Goal: Task Accomplishment & Management: Complete application form

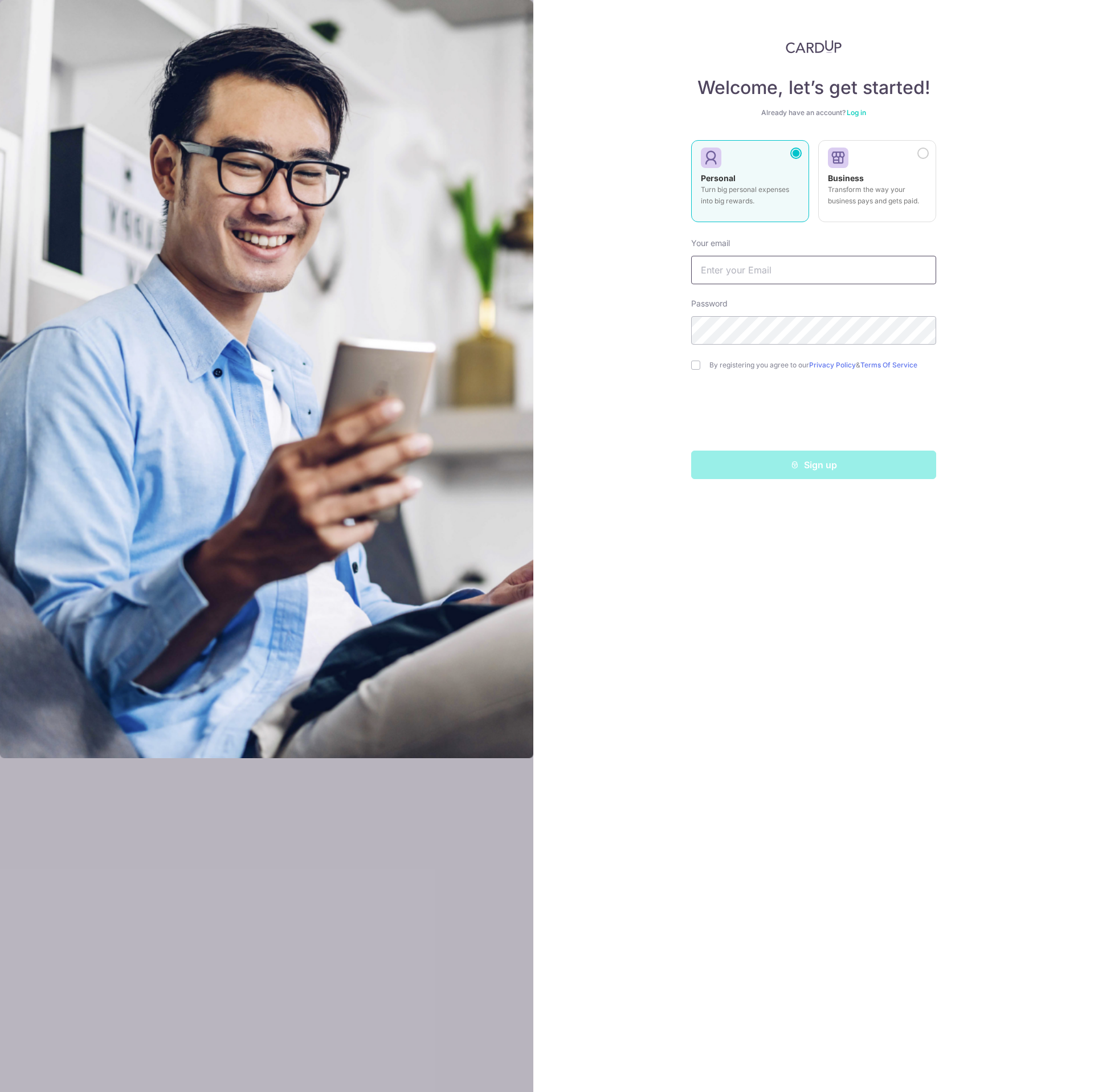
click at [803, 281] on input "text" at bounding box center [813, 270] width 245 height 28
type input "[EMAIL_ADDRESS][DOMAIN_NAME]"
click at [729, 362] on label "By registering you agree to our Privacy Policy & Terms Of Service" at bounding box center [823, 365] width 227 height 9
click at [699, 367] on input "checkbox" at bounding box center [696, 365] width 9 height 9
checkbox input "true"
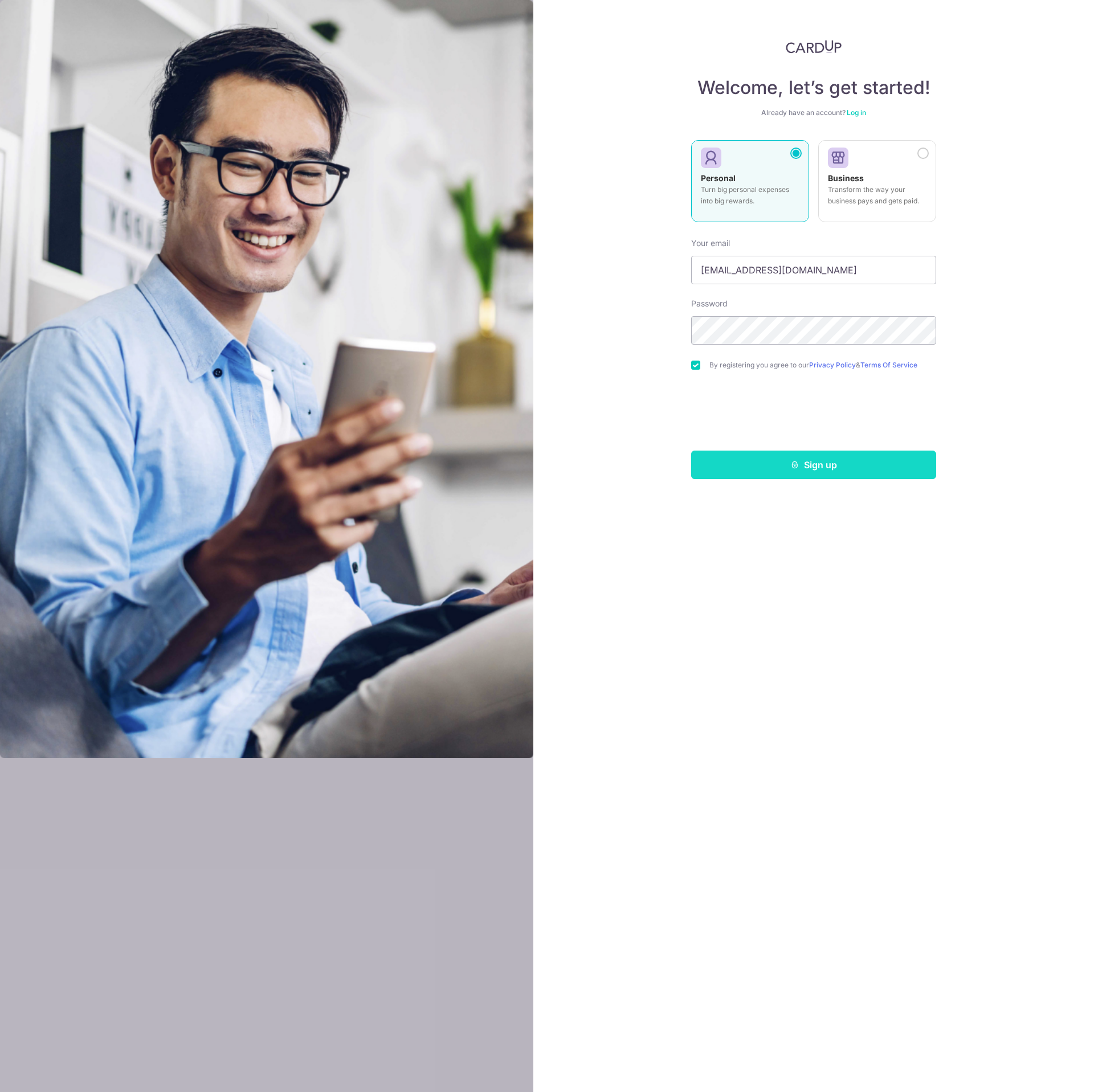
click at [833, 475] on button "Sign up" at bounding box center [813, 465] width 245 height 28
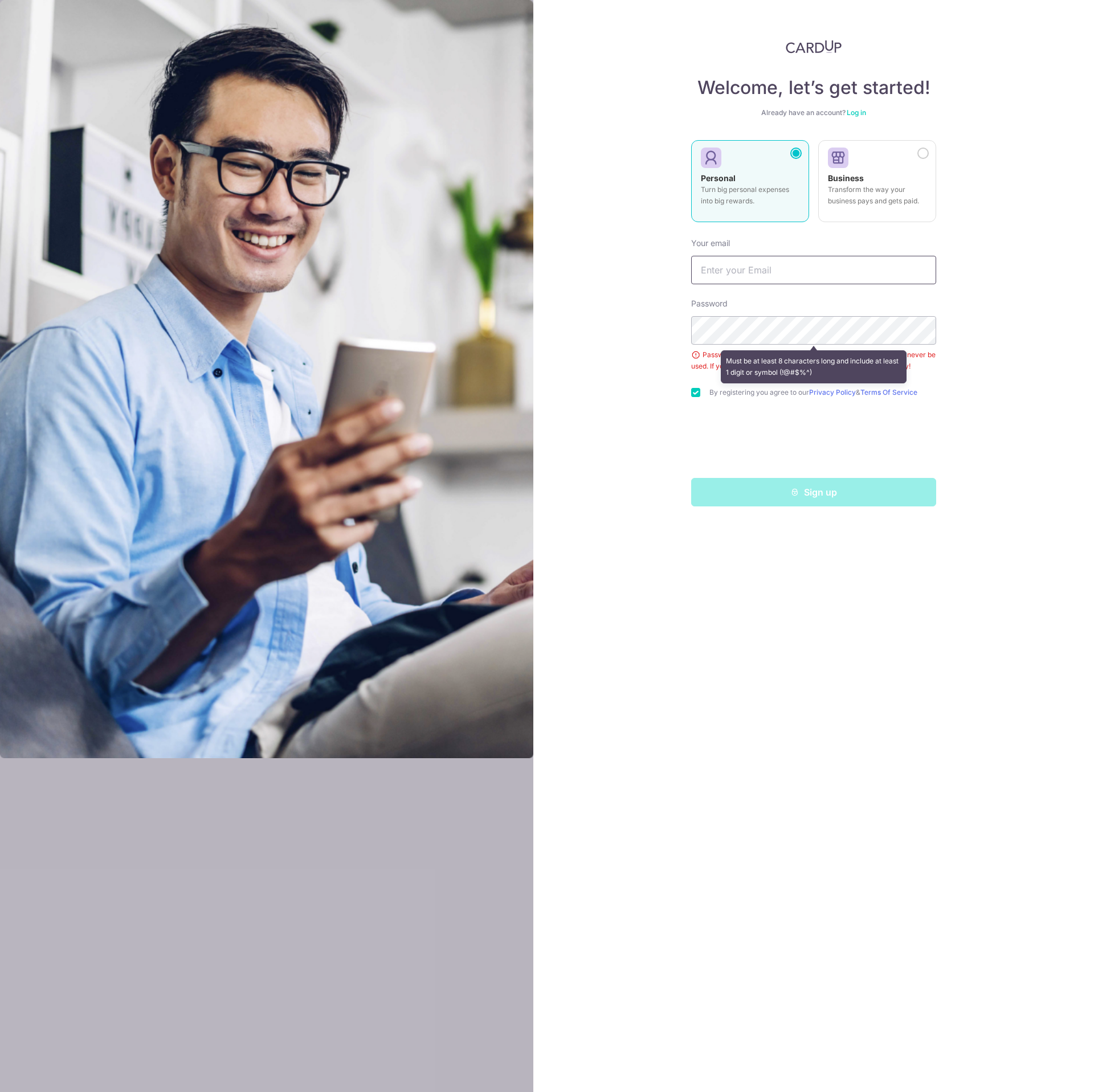
click at [762, 276] on input "text" at bounding box center [813, 270] width 245 height 28
type input "[EMAIL_ADDRESS][DOMAIN_NAME]"
click at [928, 154] on div at bounding box center [924, 154] width 12 height 12
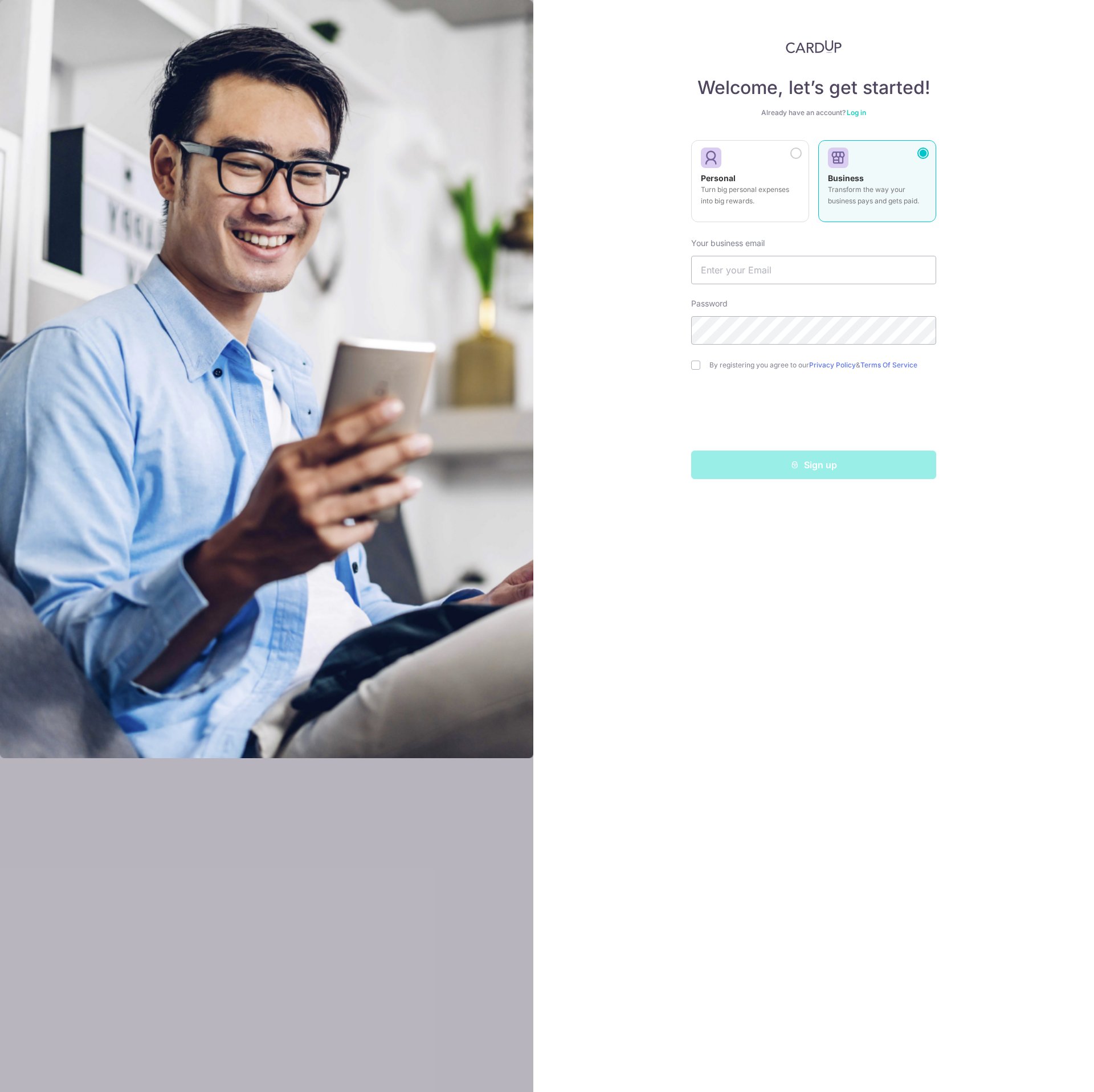
click at [924, 144] on label "Business Transform the way your business pays and gets paid." at bounding box center [877, 181] width 118 height 82
click at [803, 149] on label "Personal Turn big personal expenses into big rewards." at bounding box center [750, 181] width 118 height 82
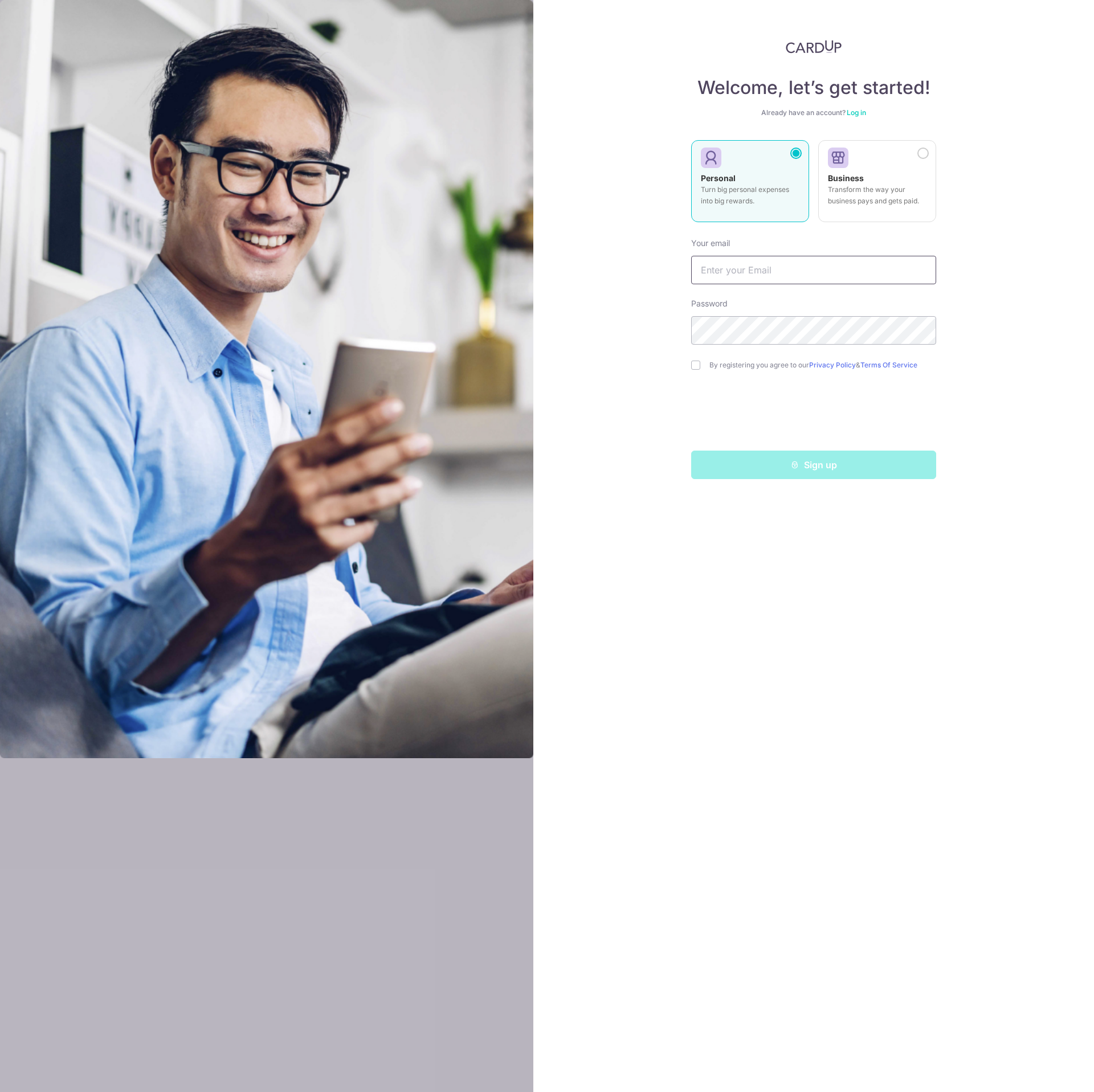
click at [765, 264] on input "text" at bounding box center [813, 270] width 245 height 28
type input "b"
type input "billyteng78@gmail.com"
click at [921, 155] on div at bounding box center [924, 154] width 12 height 12
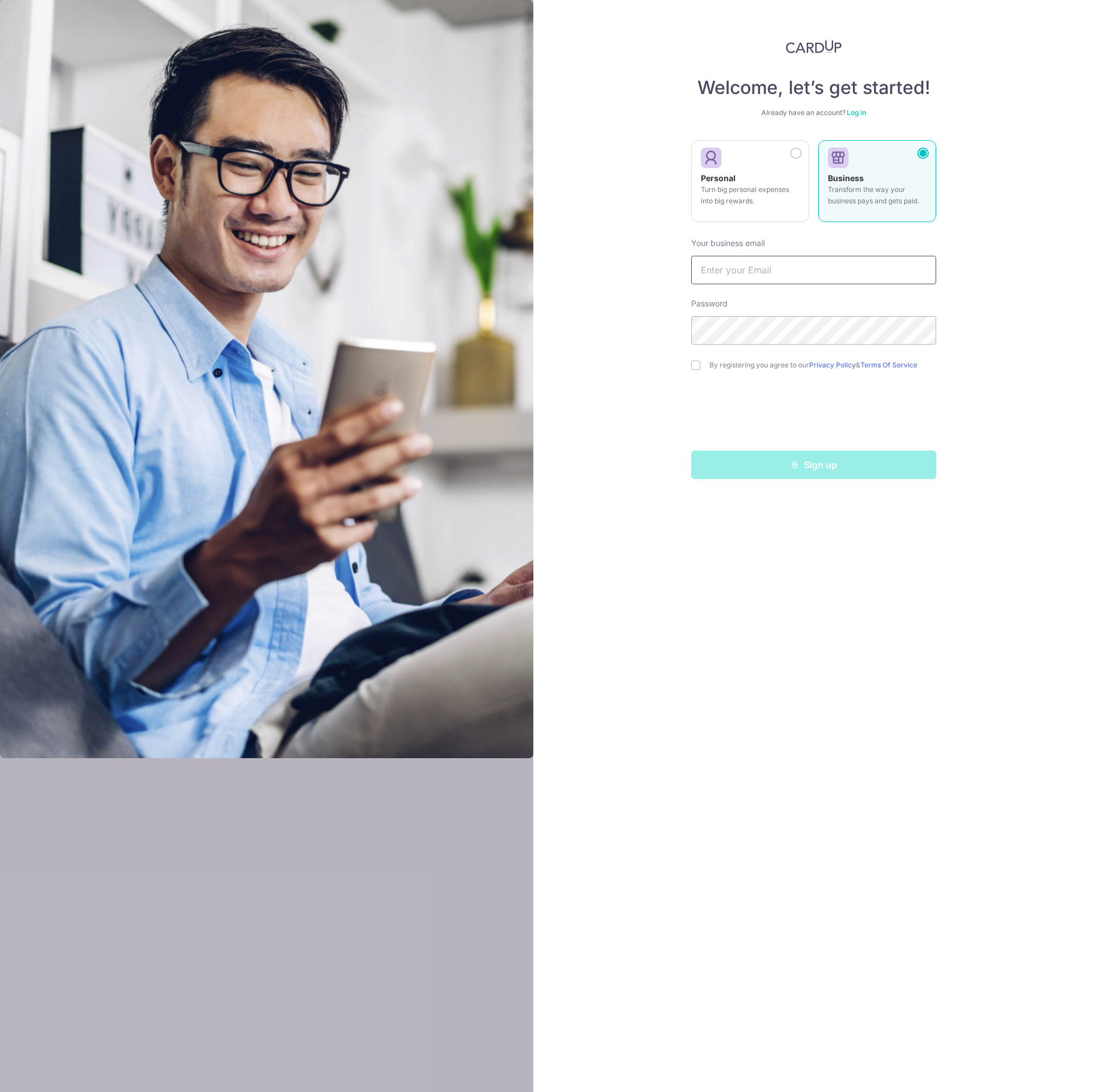
click at [800, 270] on input "text" at bounding box center [813, 270] width 245 height 28
type input "[EMAIL_ADDRESS][DOMAIN_NAME]"
click at [700, 364] on input "checkbox" at bounding box center [696, 365] width 9 height 9
checkbox input "true"
click at [833, 473] on button "Sign up" at bounding box center [813, 465] width 245 height 28
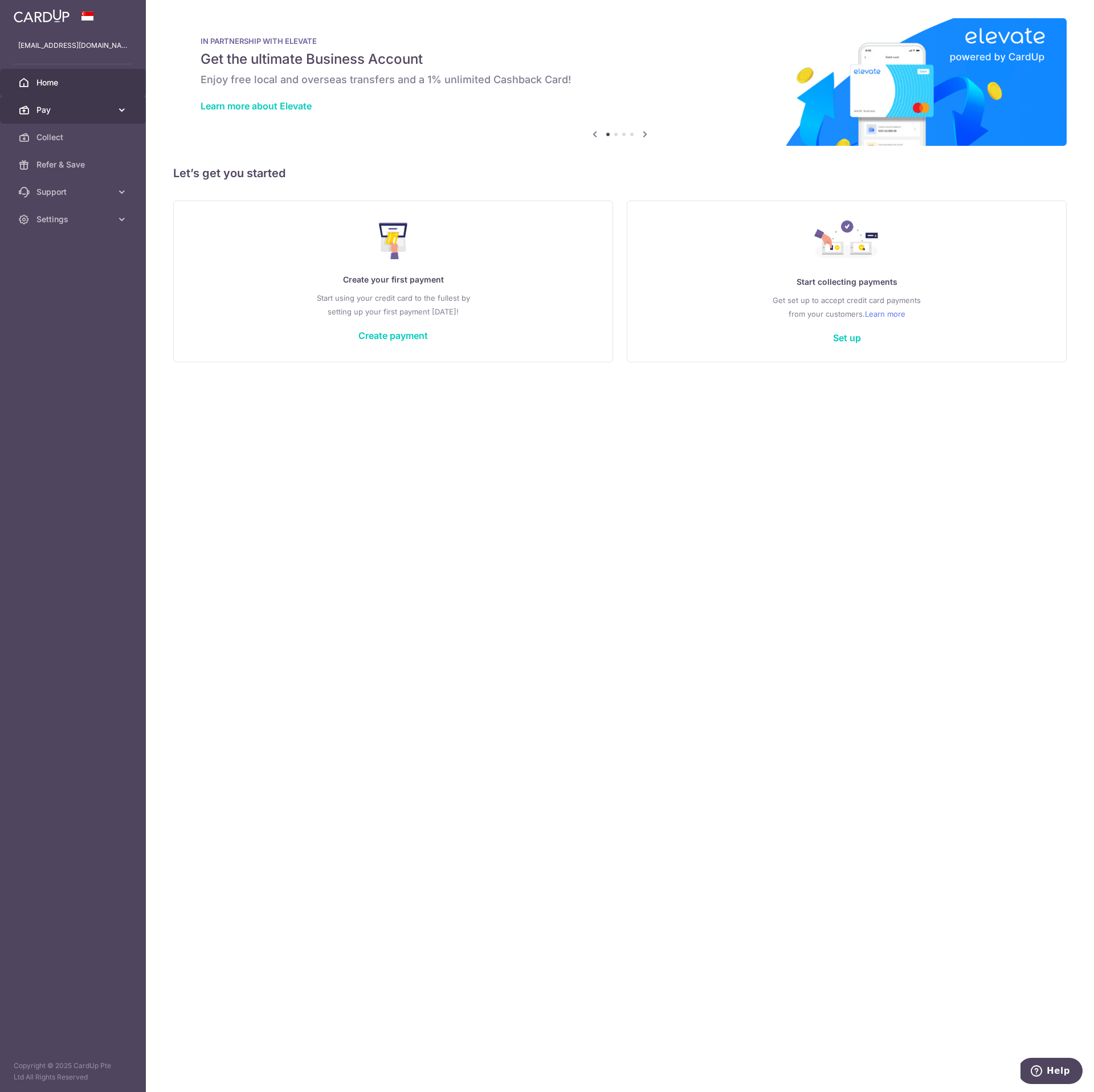
click at [58, 112] on span "Pay" at bounding box center [74, 110] width 75 height 12
click at [65, 196] on span "Cards" at bounding box center [74, 192] width 75 height 12
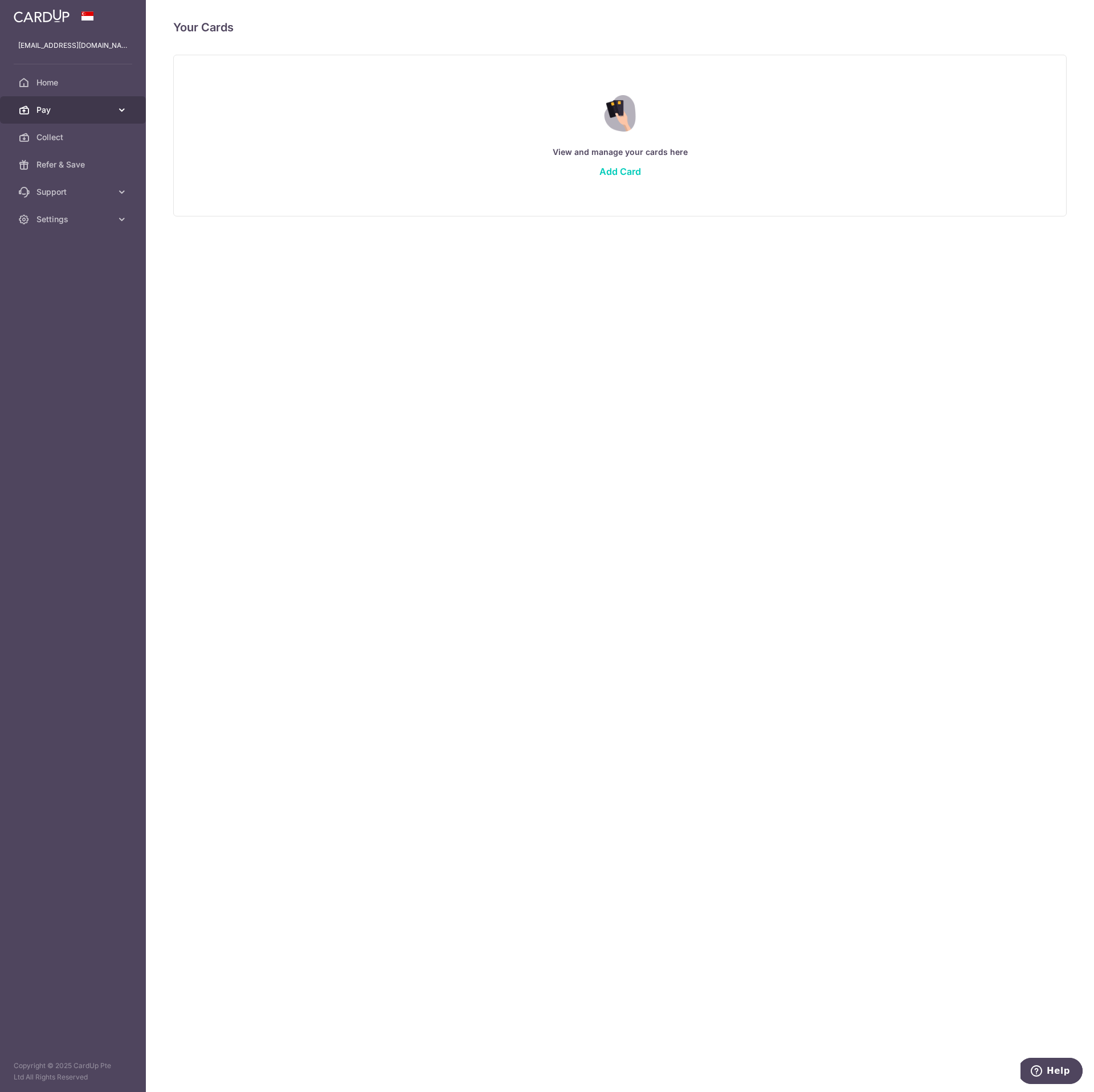
click at [100, 116] on link "Pay" at bounding box center [73, 109] width 146 height 28
click at [63, 133] on span "Payments" at bounding box center [74, 138] width 75 height 12
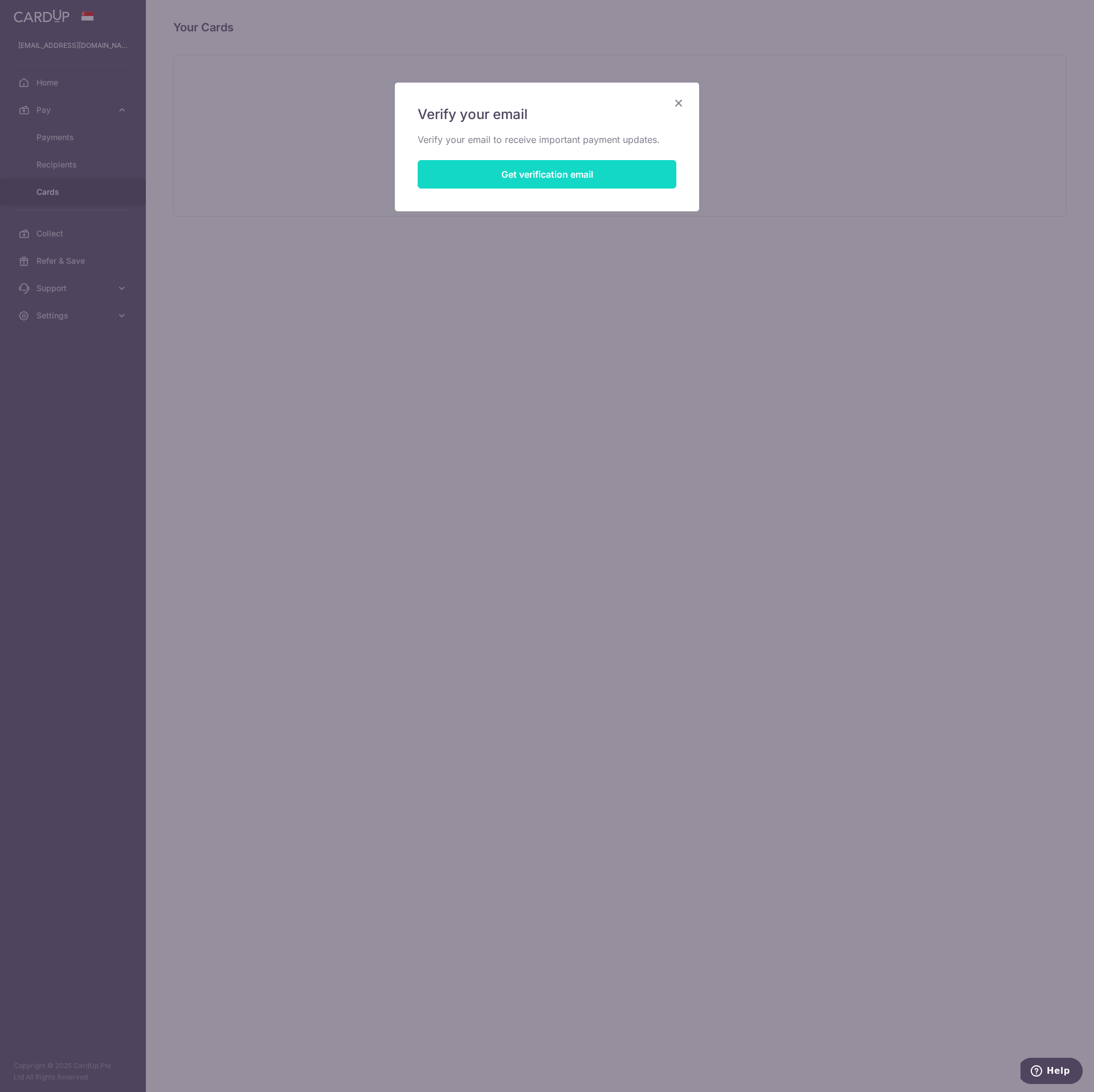
click at [600, 181] on button "Get verification email" at bounding box center [547, 174] width 259 height 28
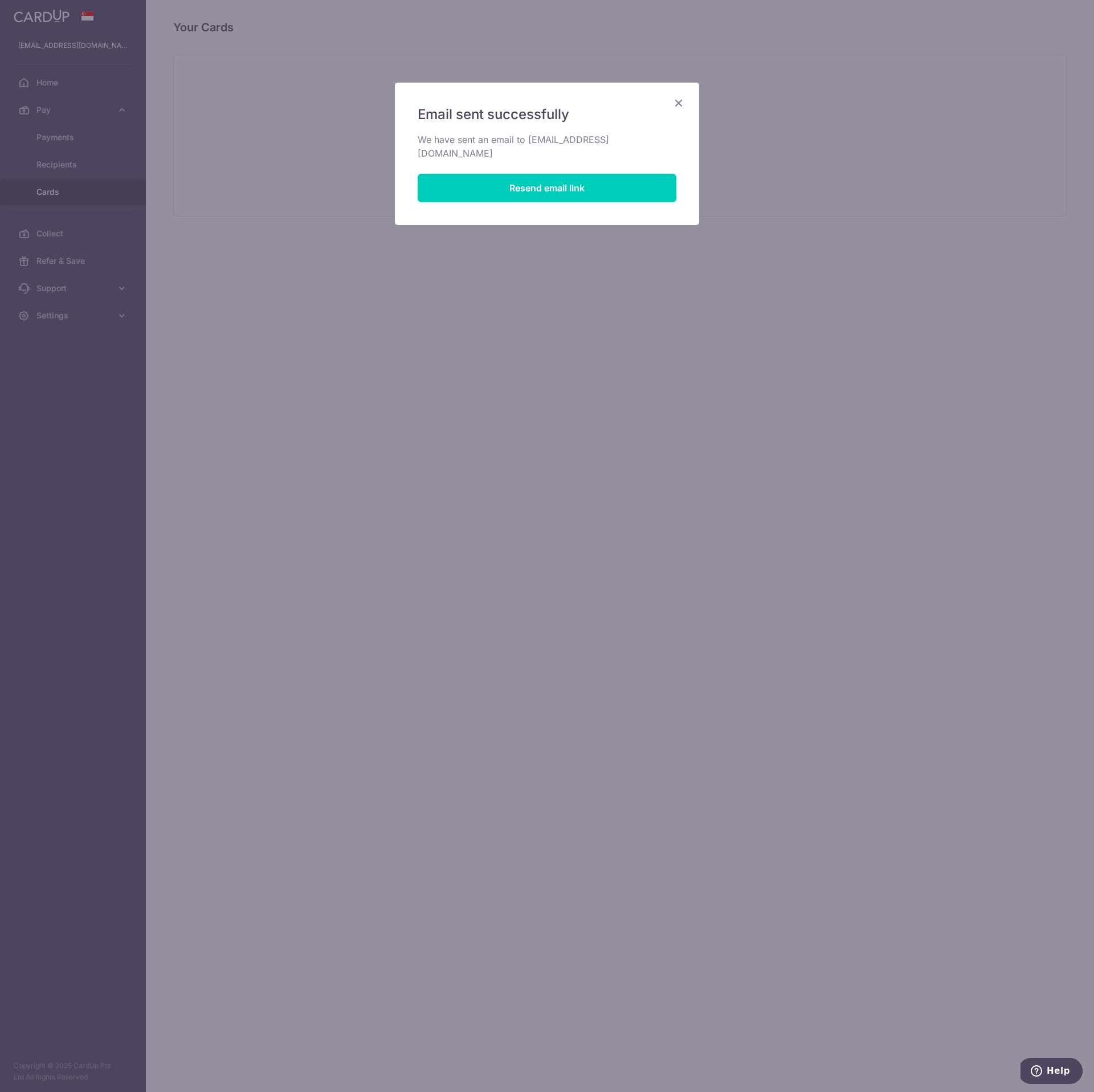
click at [677, 106] on icon "Close" at bounding box center [678, 103] width 13 height 14
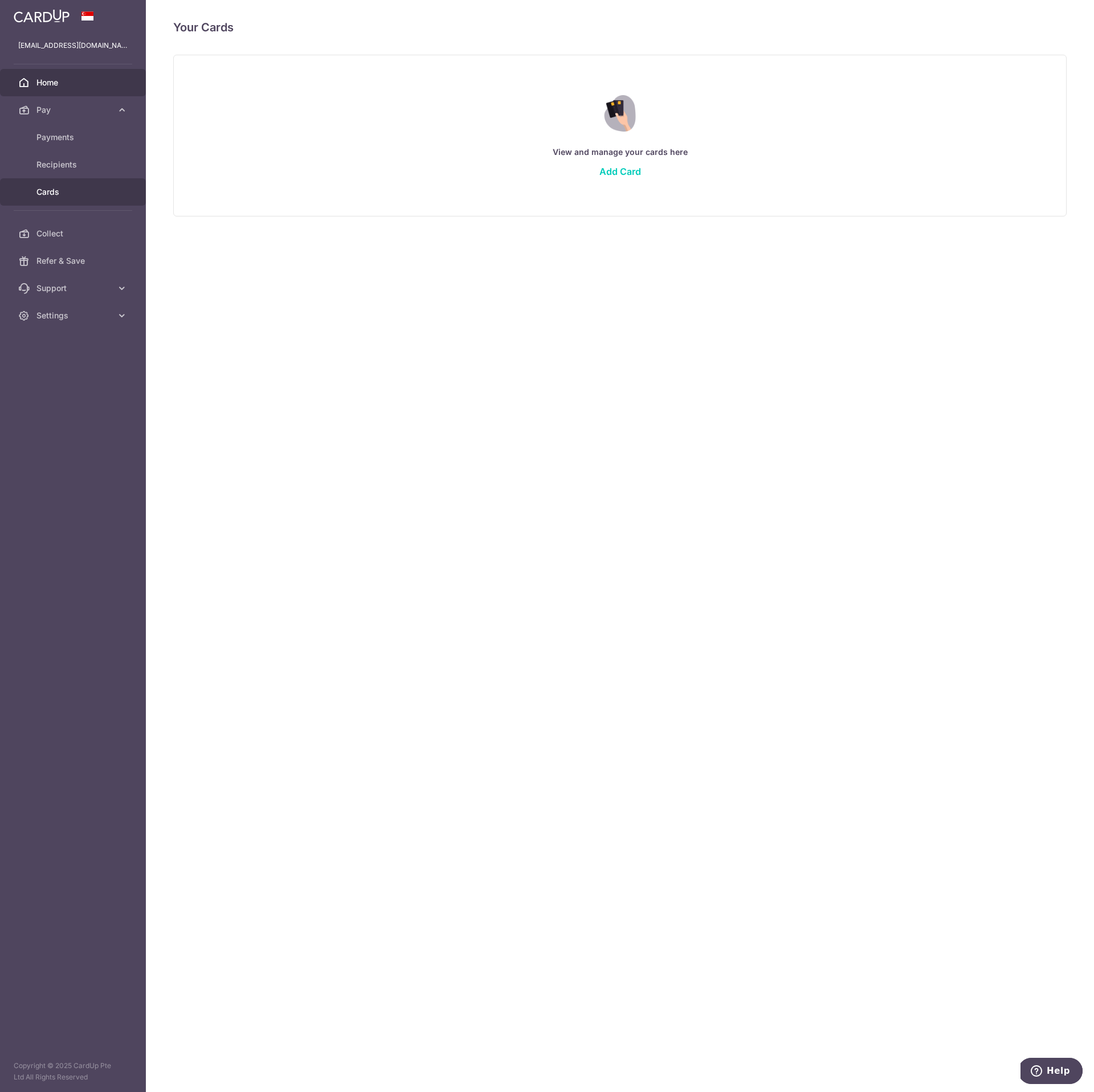
click at [79, 94] on link "Home" at bounding box center [73, 83] width 146 height 28
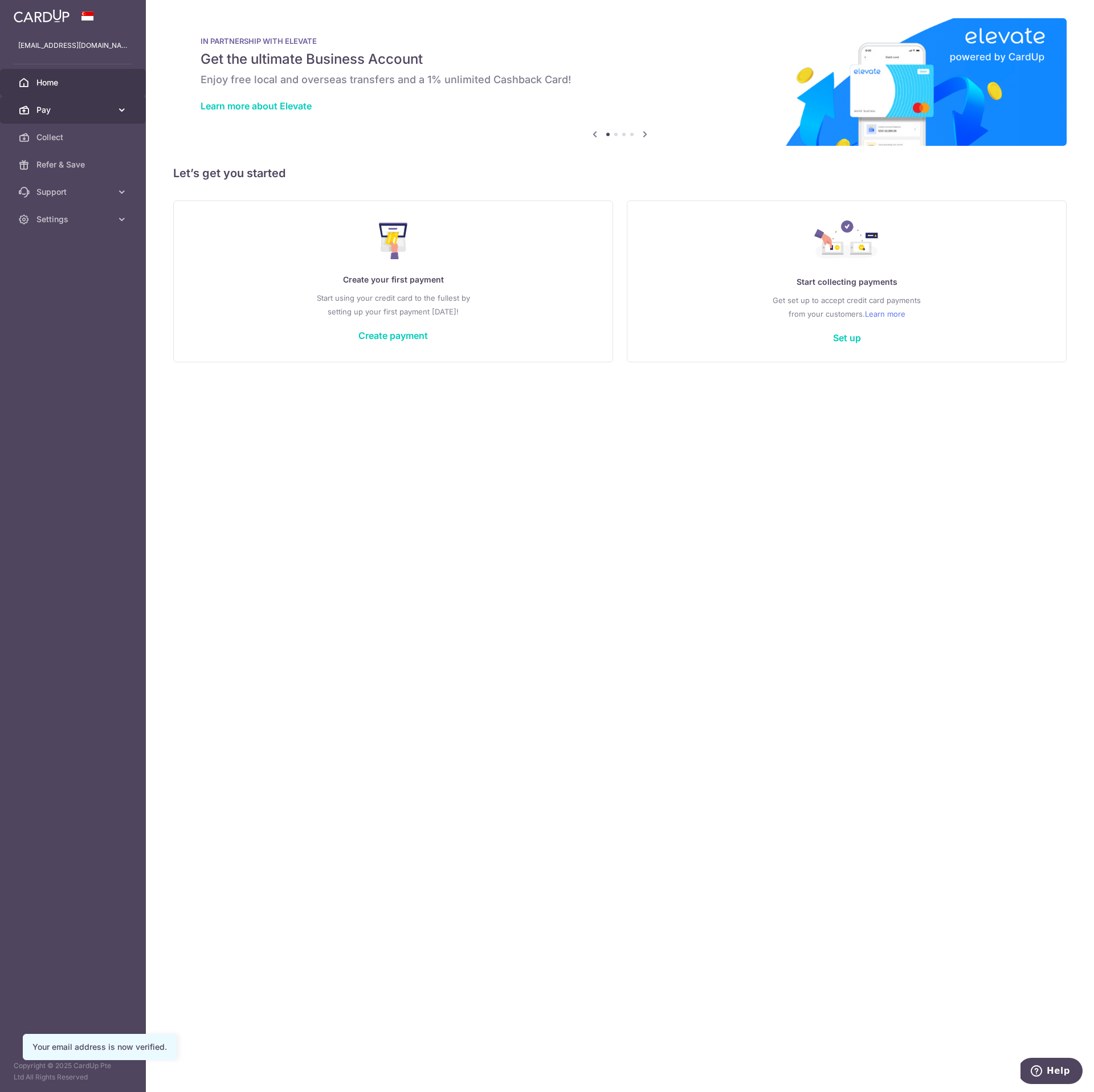
click at [110, 111] on span "Pay" at bounding box center [74, 110] width 75 height 12
click at [87, 244] on link "Collect" at bounding box center [73, 233] width 146 height 28
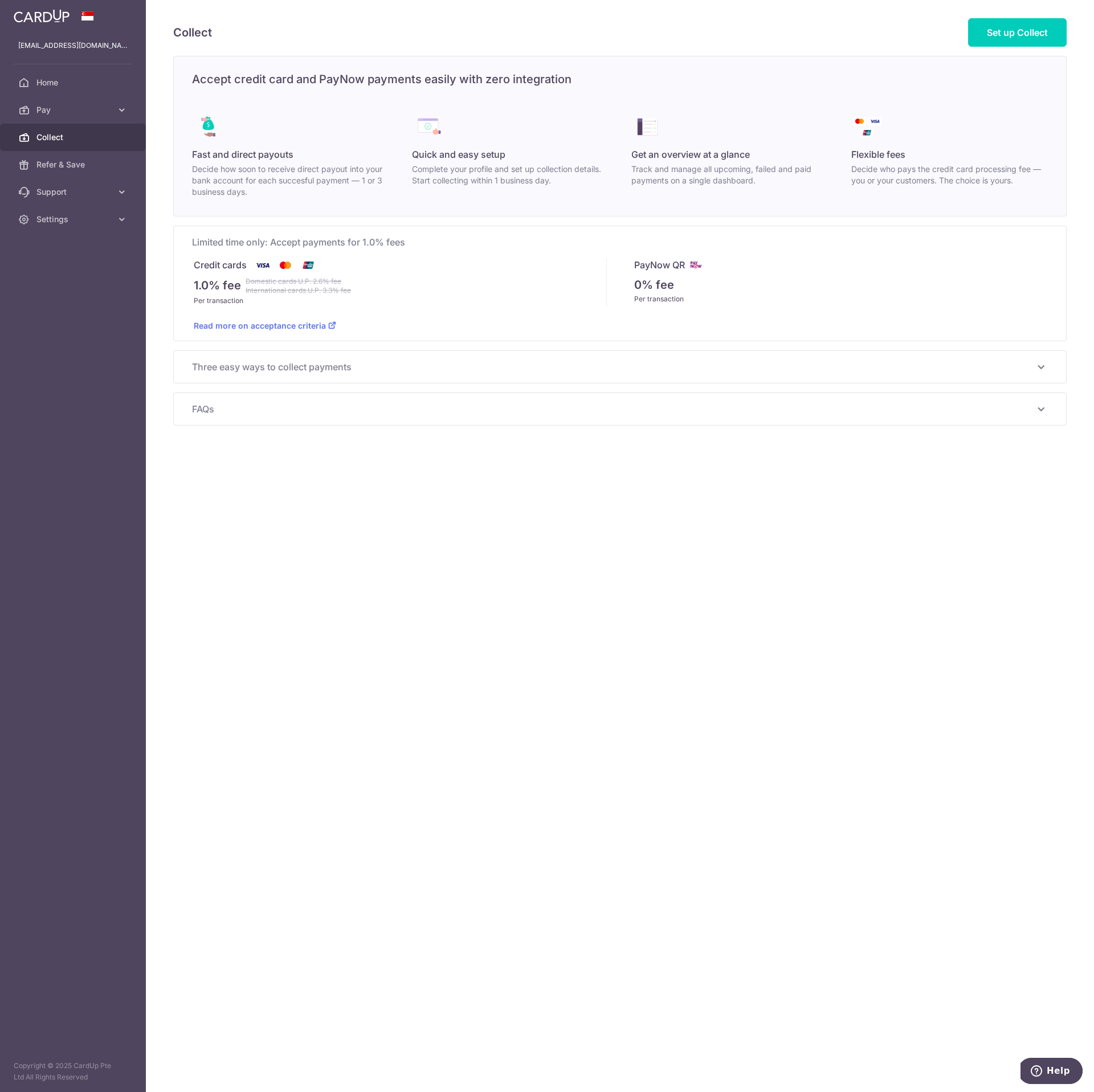
click at [375, 363] on span "Three easy ways to collect payments" at bounding box center [613, 367] width 842 height 13
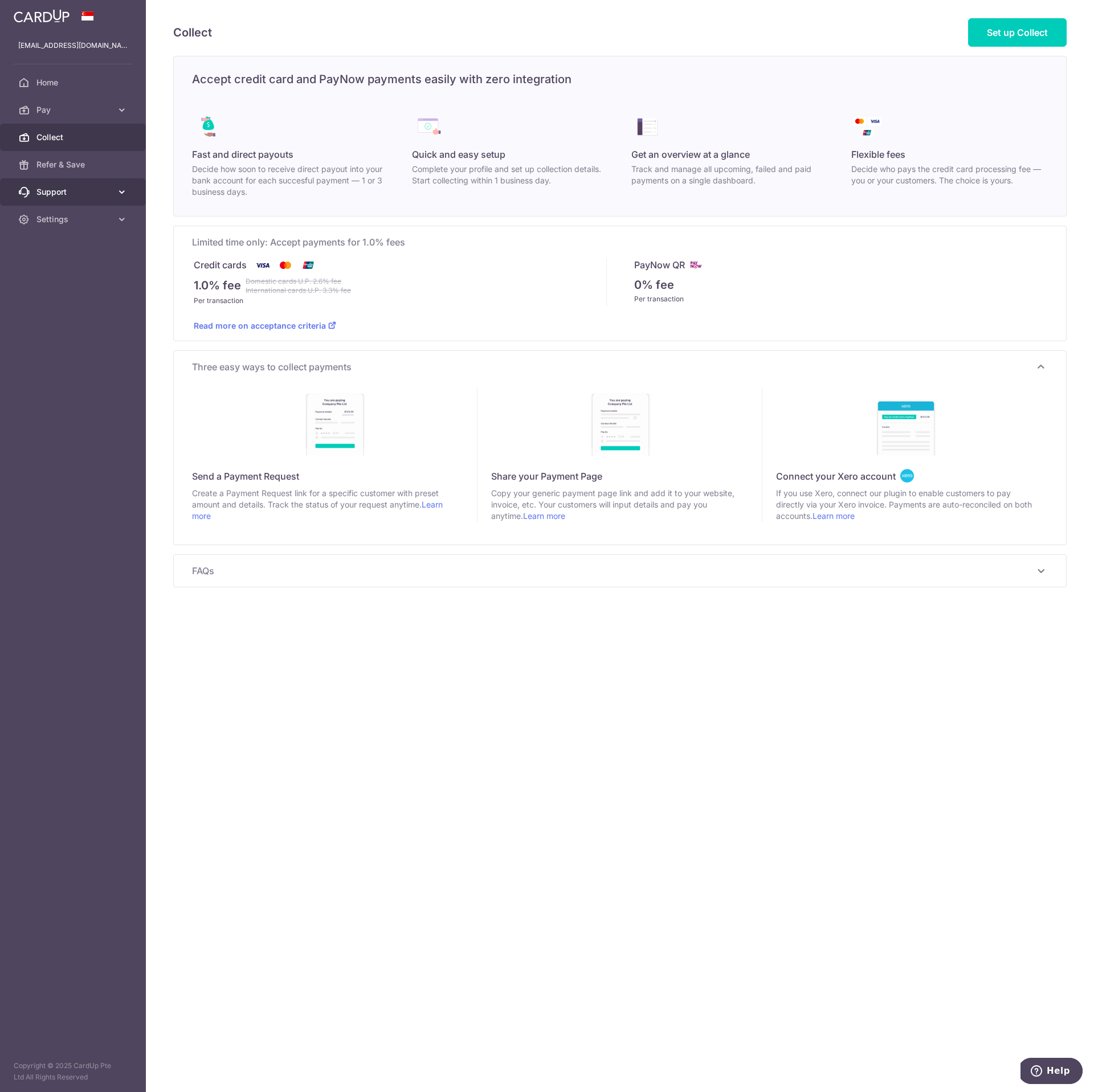
click at [92, 201] on link "Support" at bounding box center [73, 192] width 146 height 28
click at [94, 238] on link "Contact Us" at bounding box center [73, 246] width 146 height 28
click at [44, 87] on span "Home" at bounding box center [74, 83] width 75 height 12
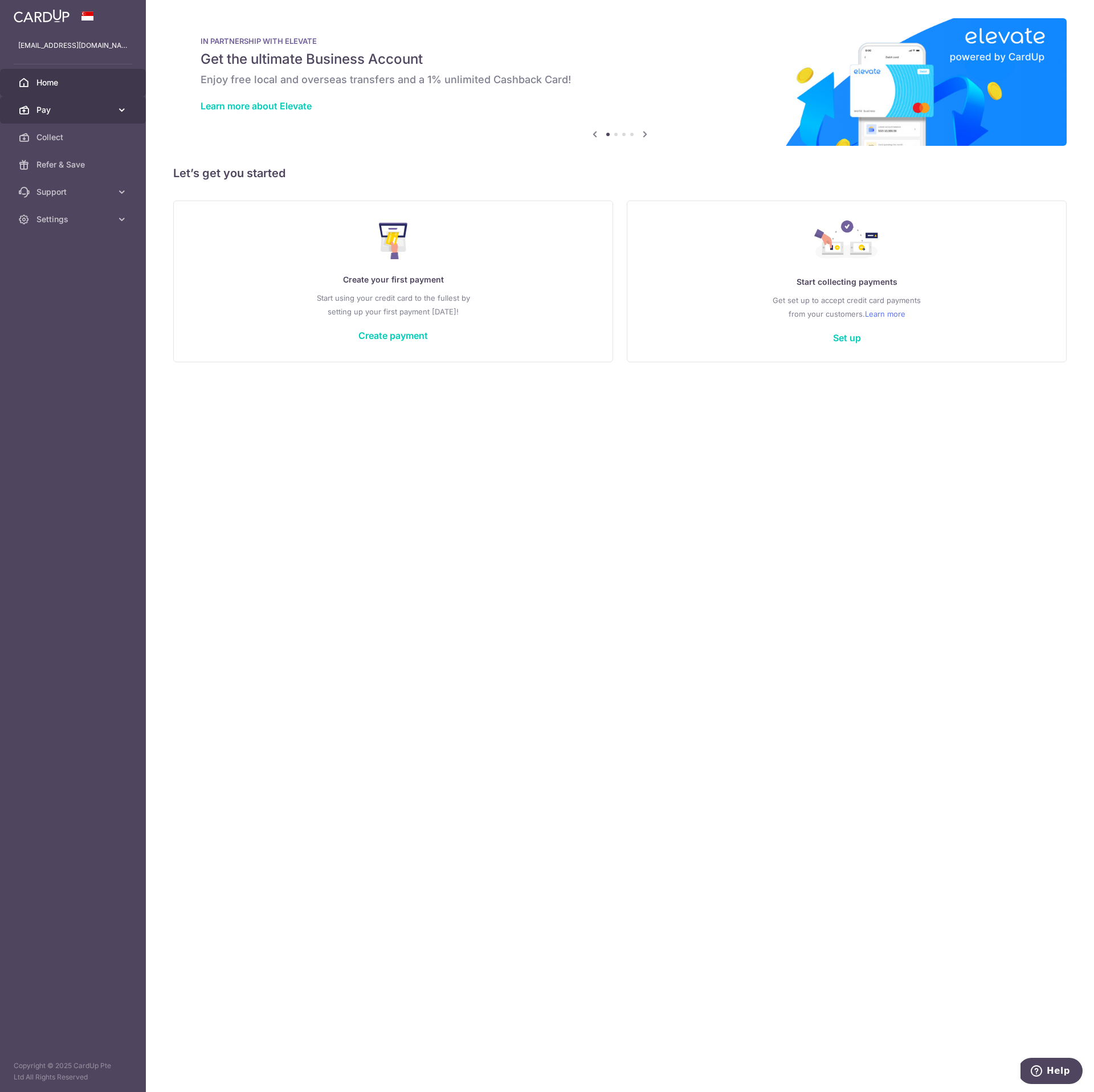
click at [109, 106] on span "Pay" at bounding box center [74, 110] width 75 height 12
click at [84, 161] on span "Recipients" at bounding box center [74, 164] width 75 height 12
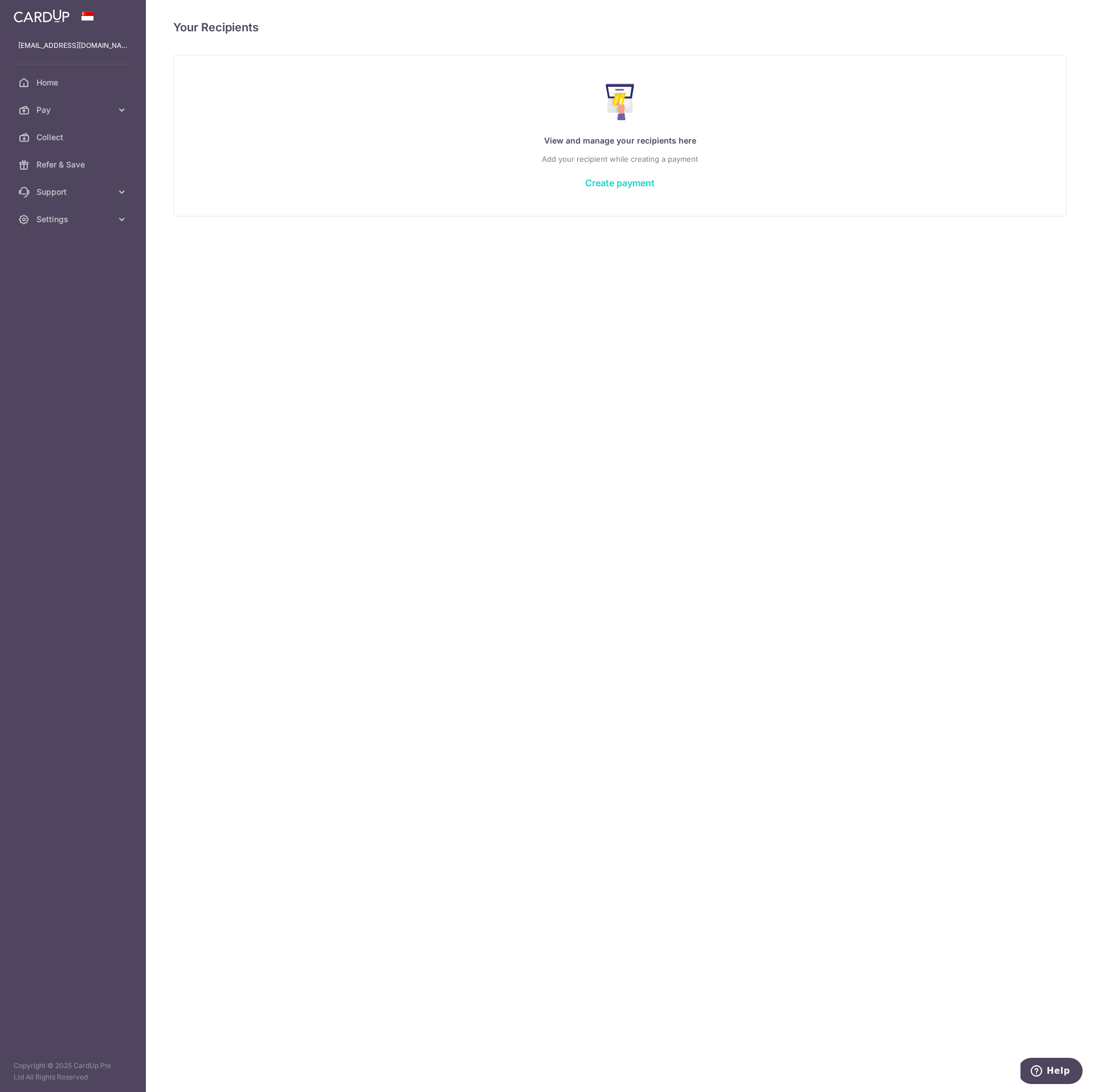
click at [612, 187] on link "Create payment" at bounding box center [620, 183] width 69 height 12
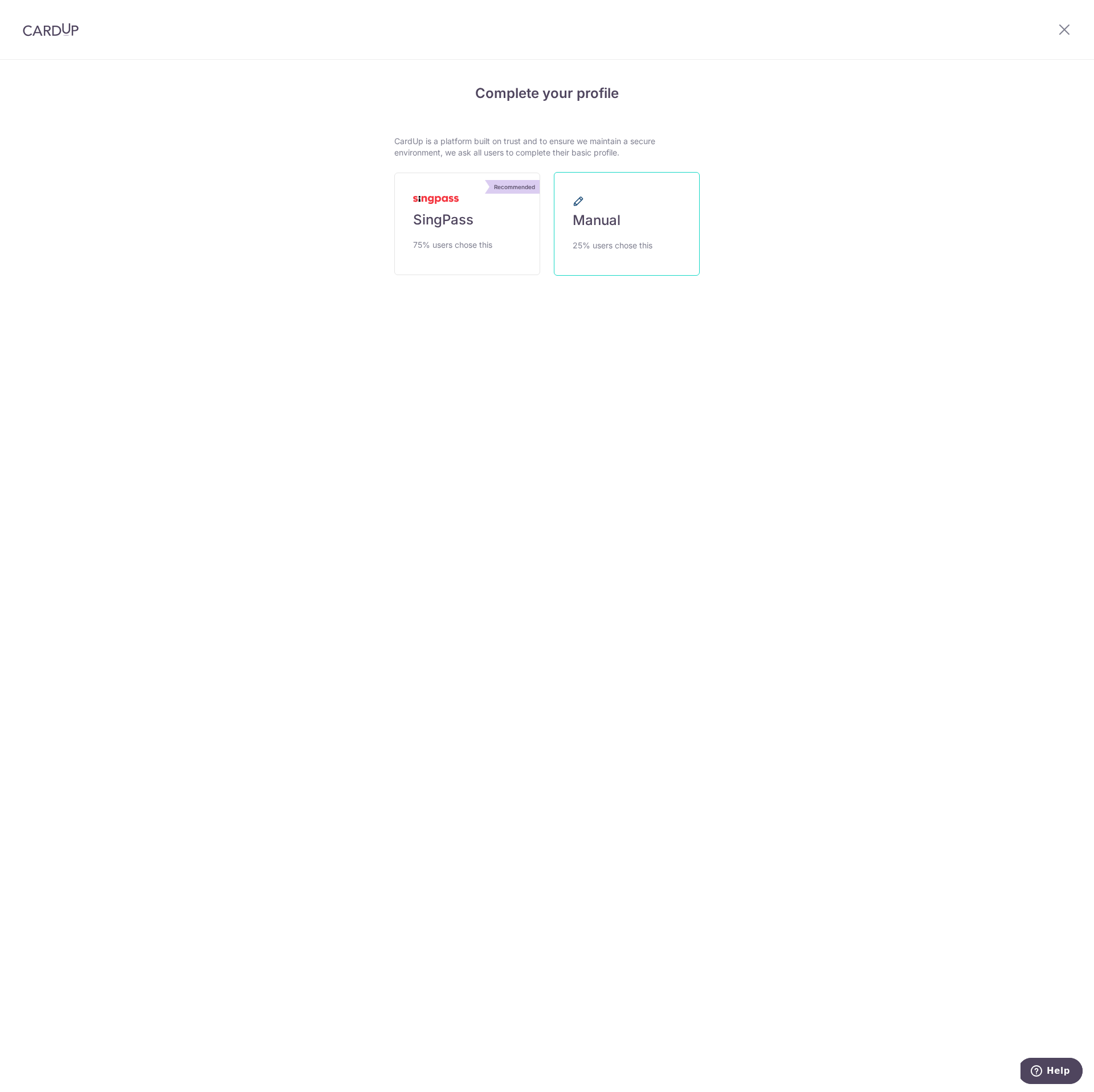
click at [606, 254] on link "Manual 25% users chose this" at bounding box center [626, 224] width 146 height 104
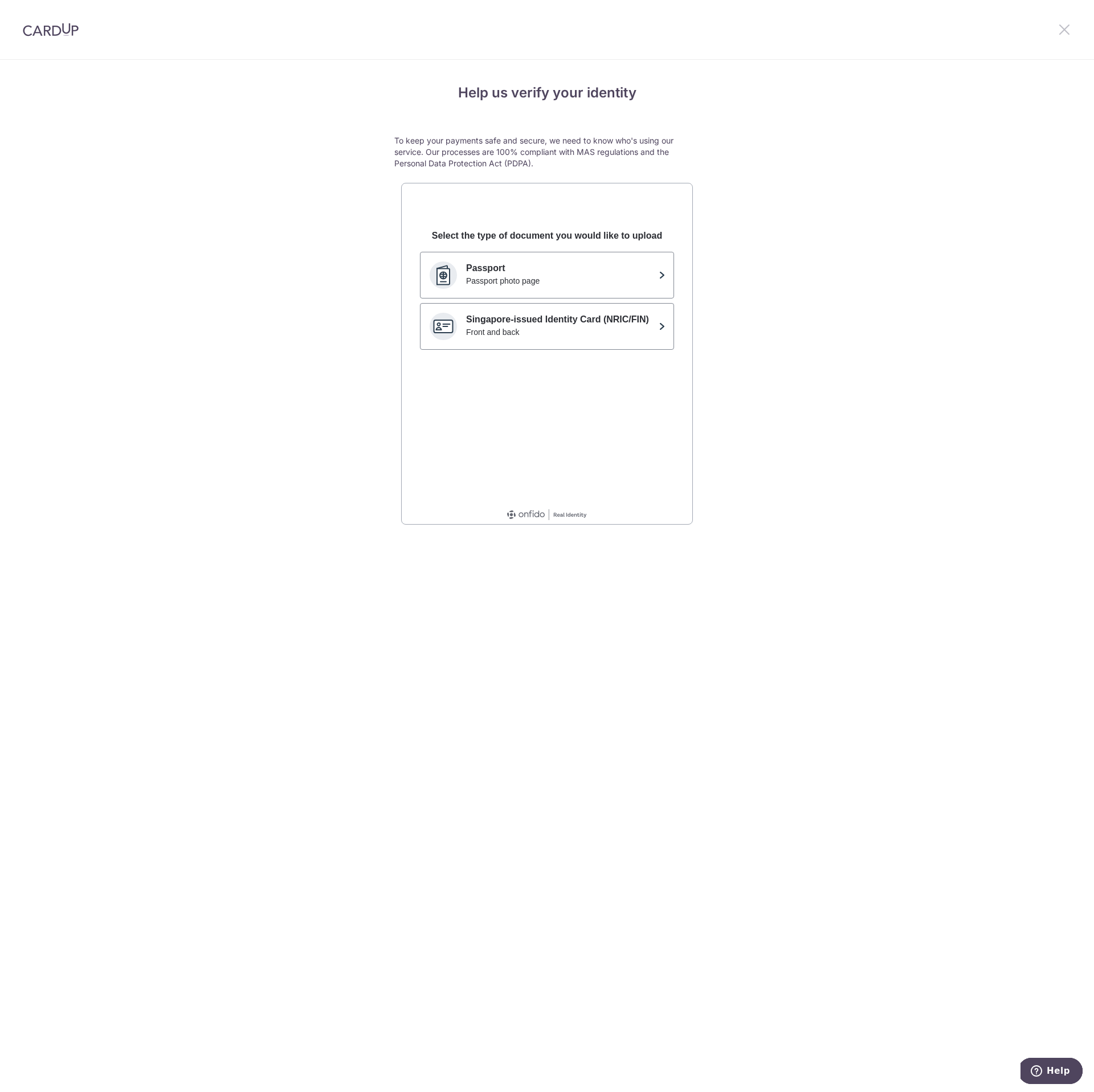
click at [1063, 34] on icon at bounding box center [1064, 29] width 13 height 14
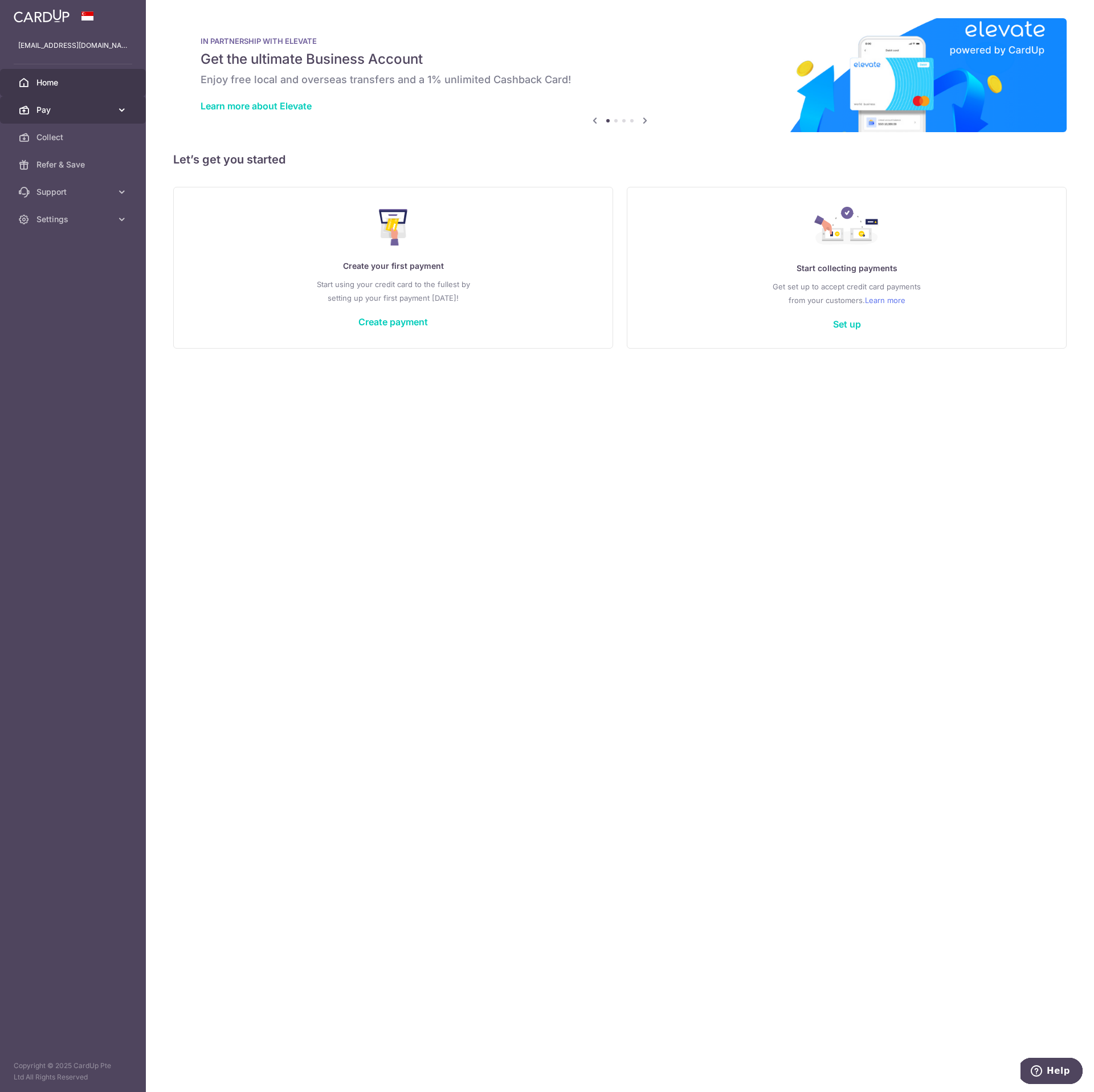
click at [98, 123] on link "Pay" at bounding box center [73, 109] width 146 height 28
click at [74, 234] on span "Collect" at bounding box center [74, 234] width 75 height 12
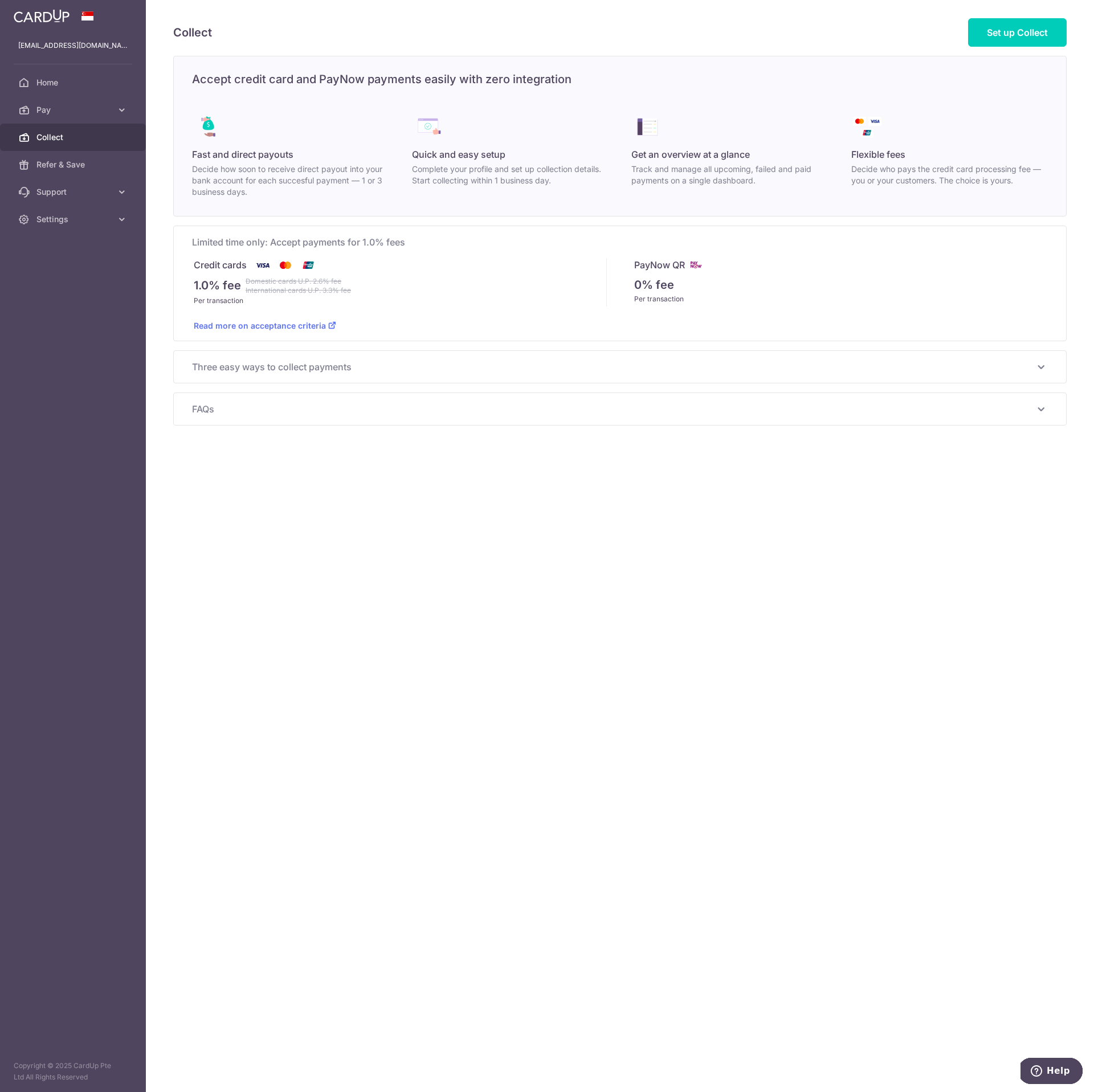
click at [271, 327] on link "Read more on acceptance criteria" at bounding box center [265, 326] width 143 height 10
click at [428, 412] on span "FAQs" at bounding box center [613, 409] width 842 height 13
click at [331, 368] on span "Three easy ways to collect payments" at bounding box center [613, 367] width 842 height 13
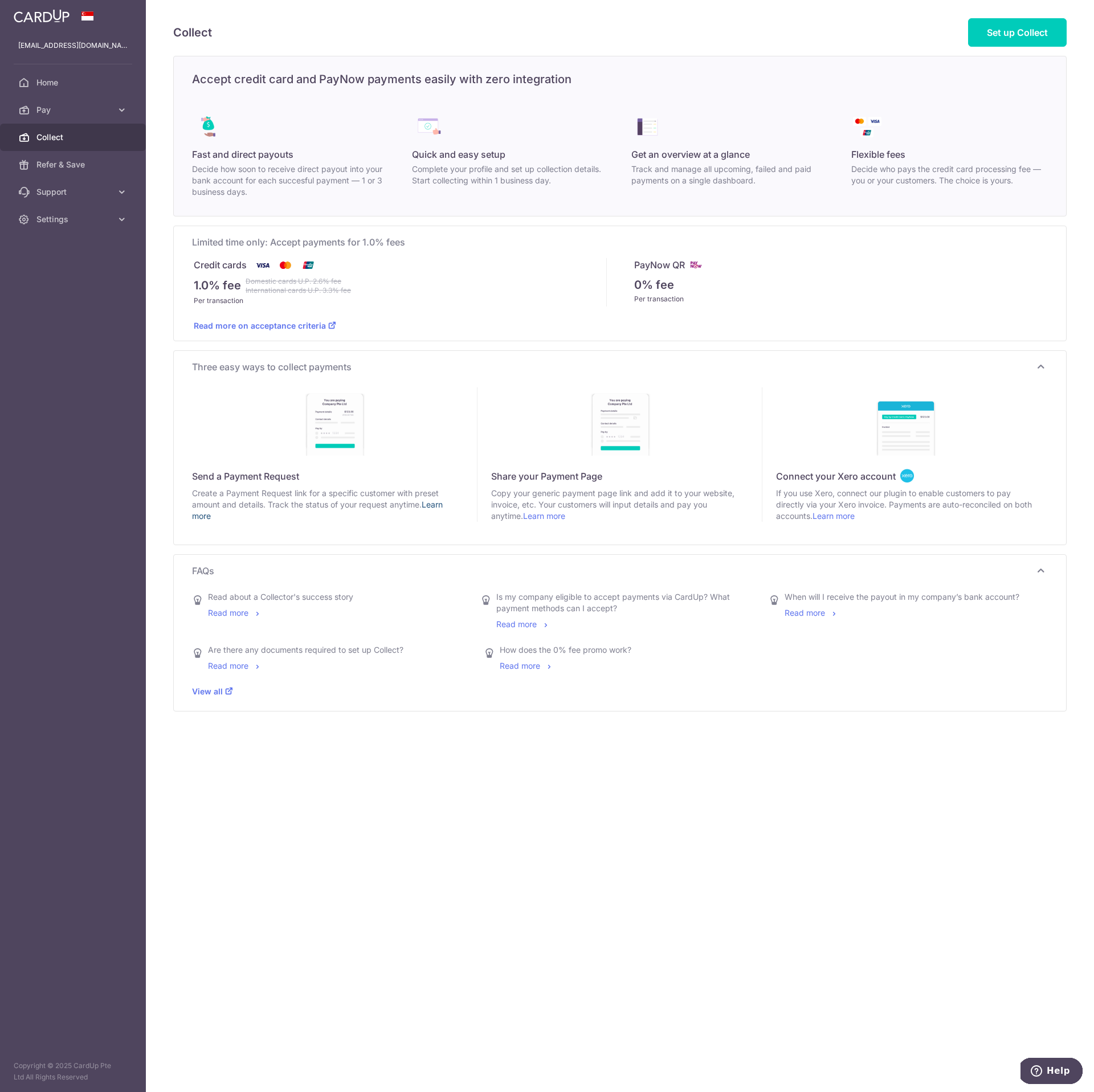
click at [205, 518] on link "Learn more" at bounding box center [317, 509] width 251 height 21
click at [84, 117] on link "Pay" at bounding box center [73, 109] width 146 height 28
click at [84, 139] on span "Payments" at bounding box center [74, 138] width 75 height 12
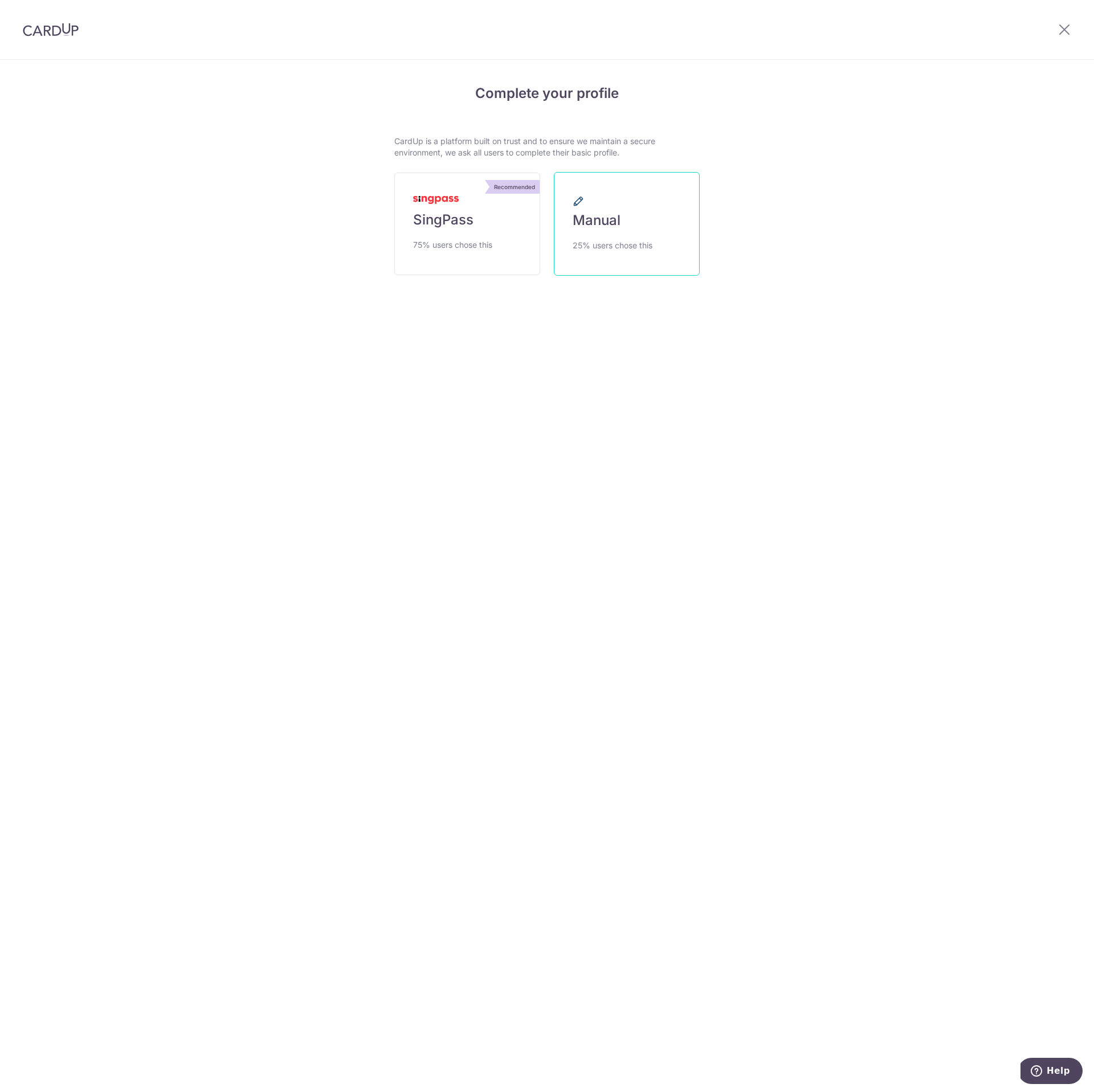
click at [652, 235] on link "Manual 25% users chose this" at bounding box center [626, 224] width 146 height 104
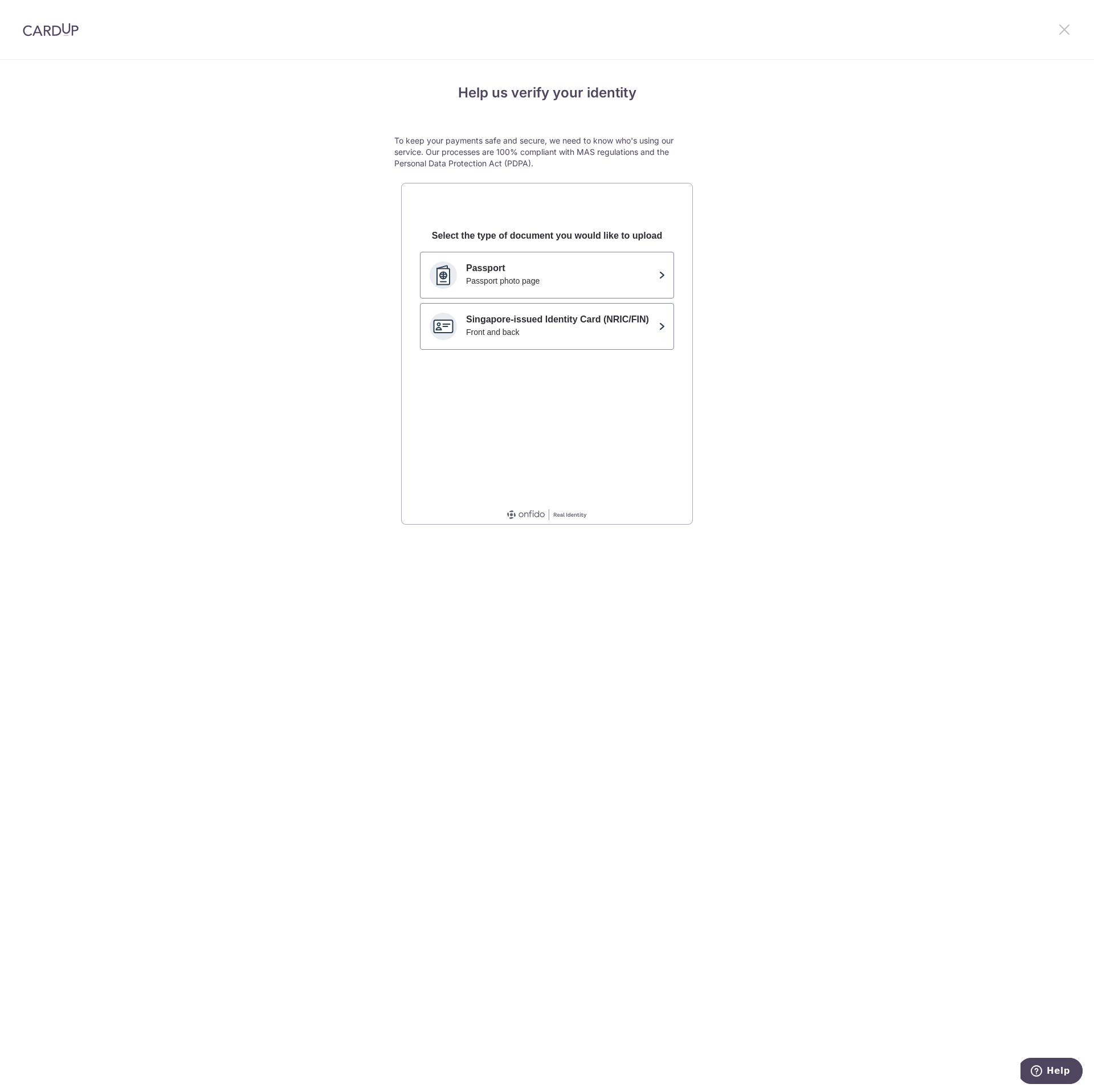
click at [1070, 29] on icon at bounding box center [1064, 29] width 13 height 14
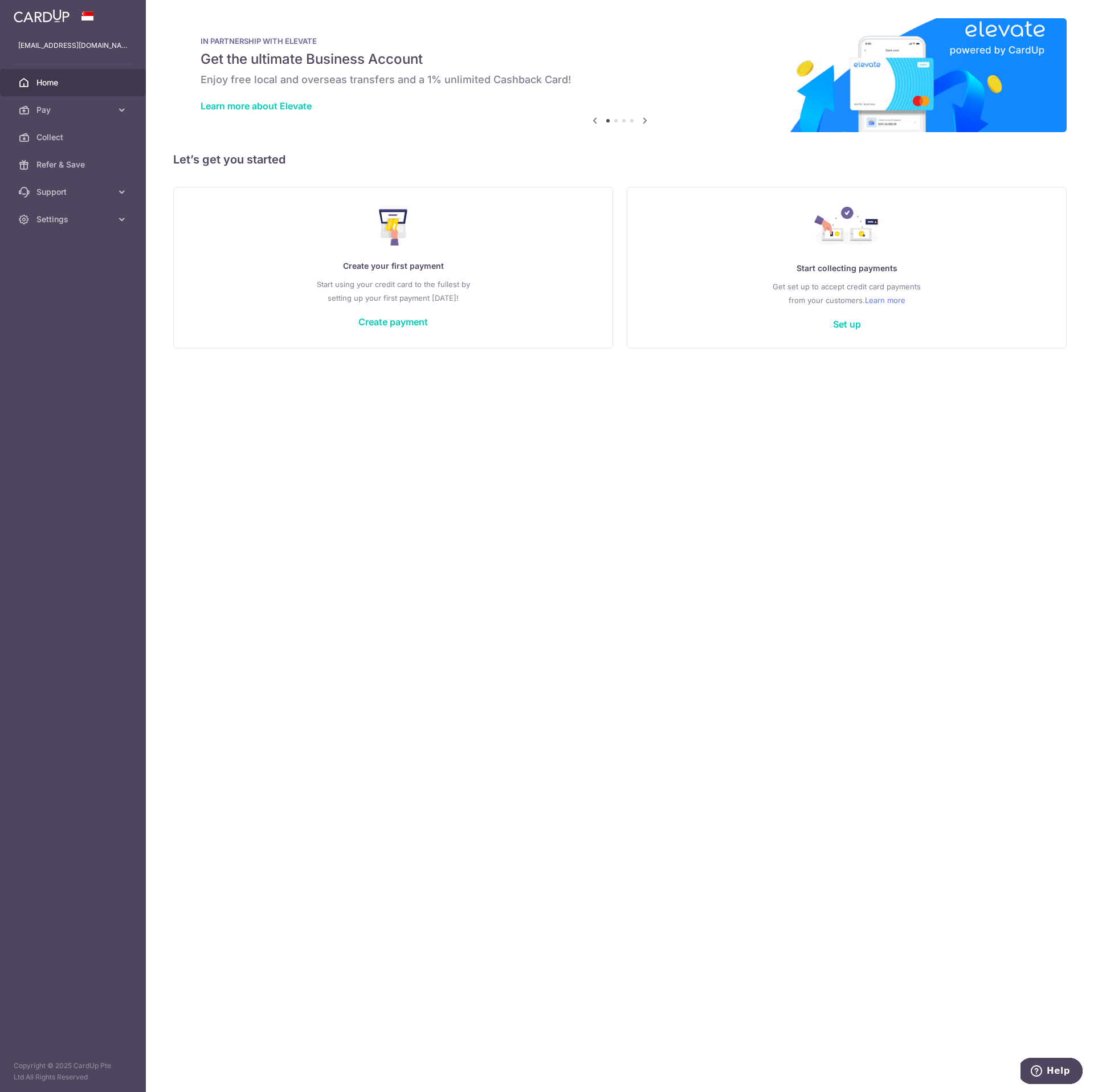
click at [646, 122] on icon at bounding box center [645, 120] width 13 height 14
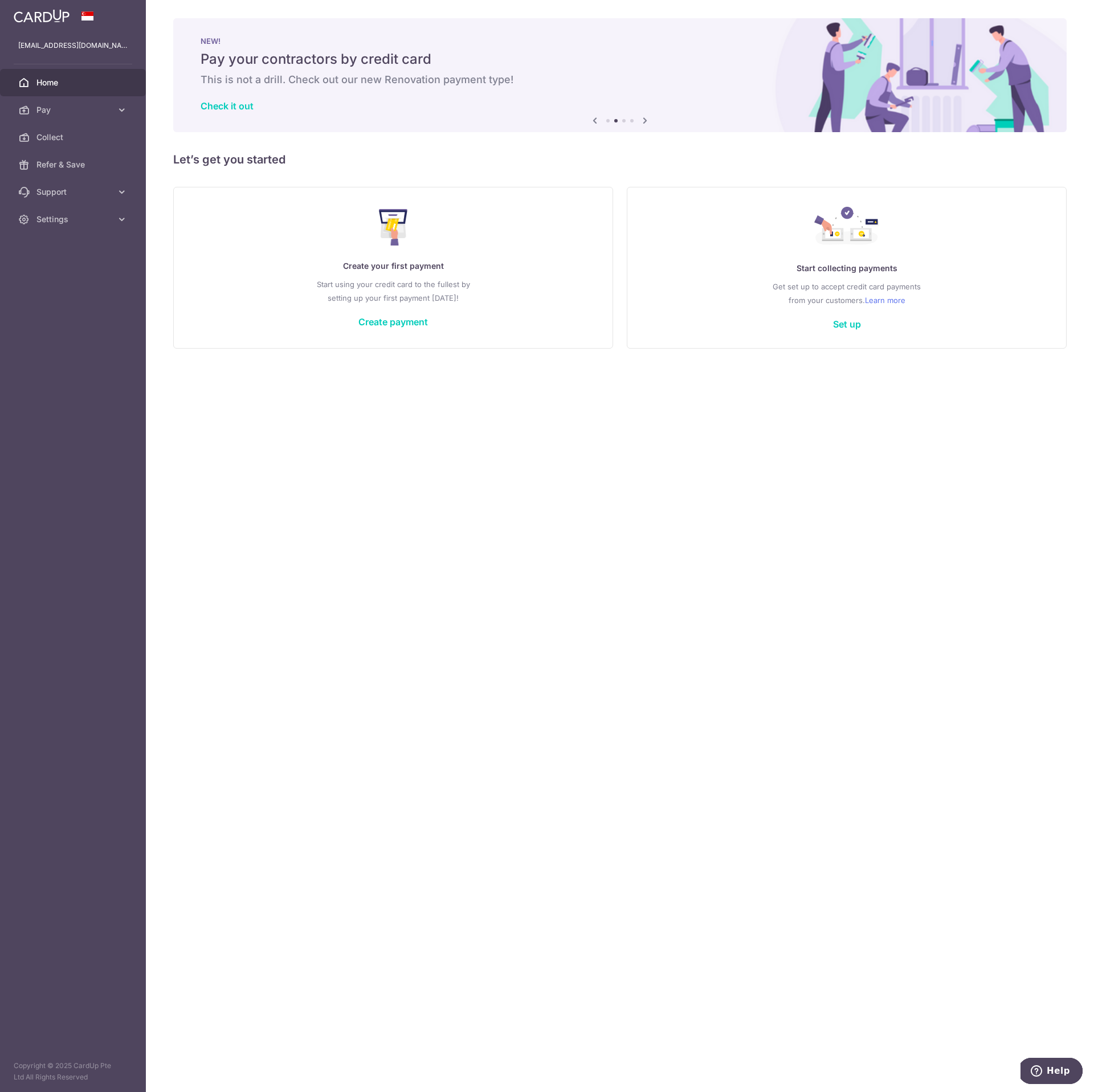
click at [646, 122] on icon at bounding box center [645, 120] width 13 height 14
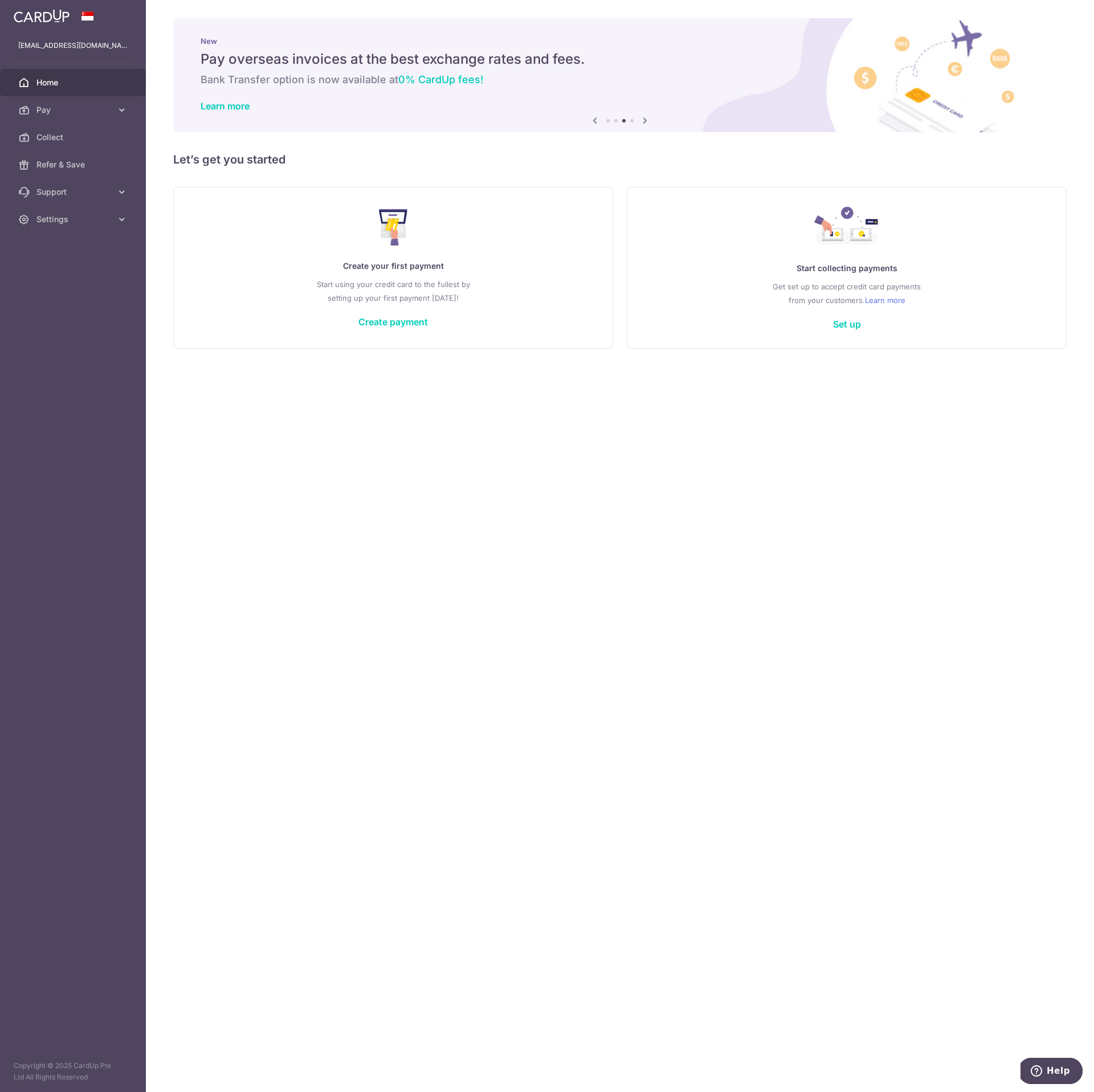
click at [596, 119] on icon at bounding box center [595, 120] width 13 height 14
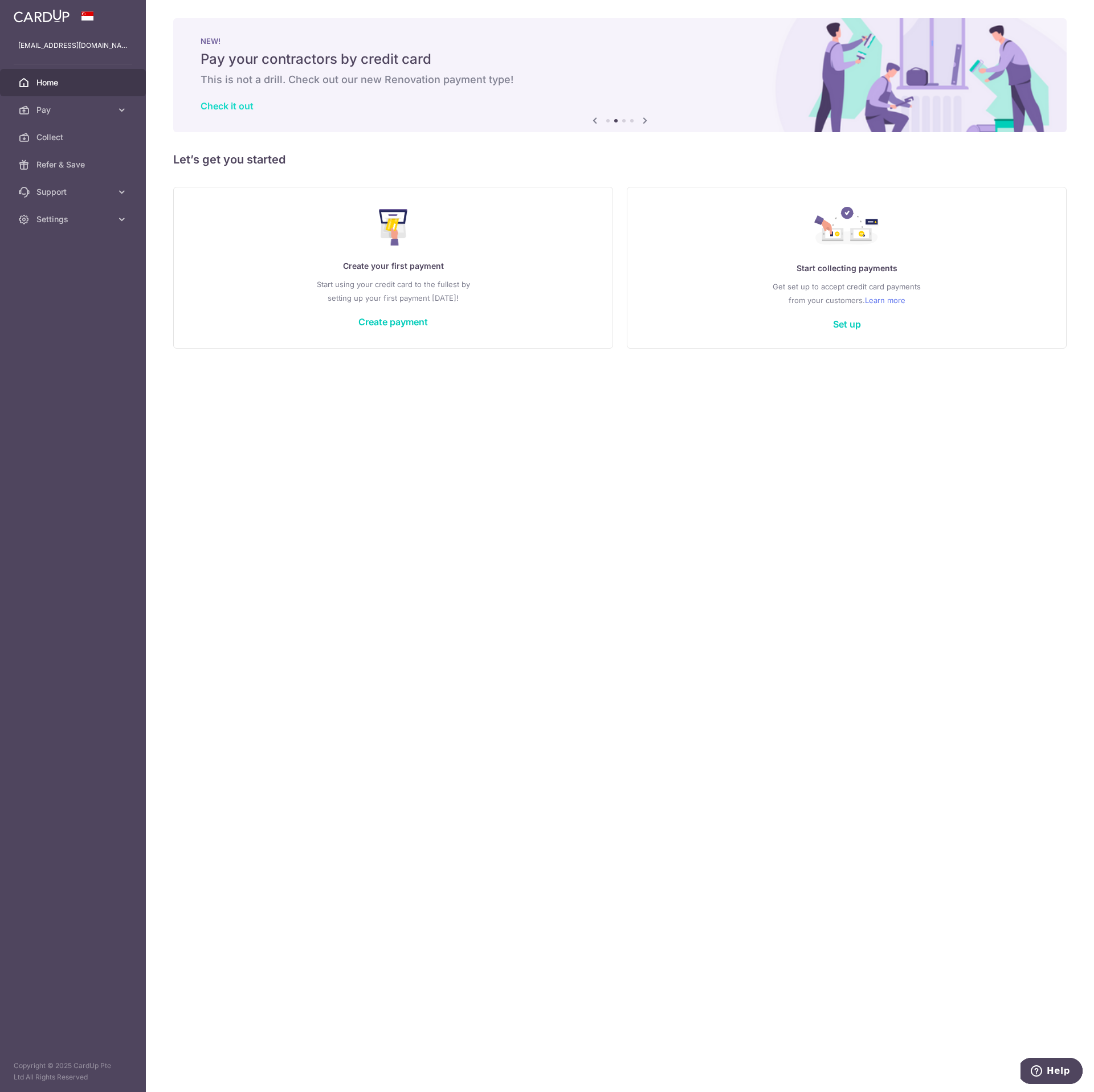
click at [236, 101] on link "Check it out" at bounding box center [226, 106] width 53 height 12
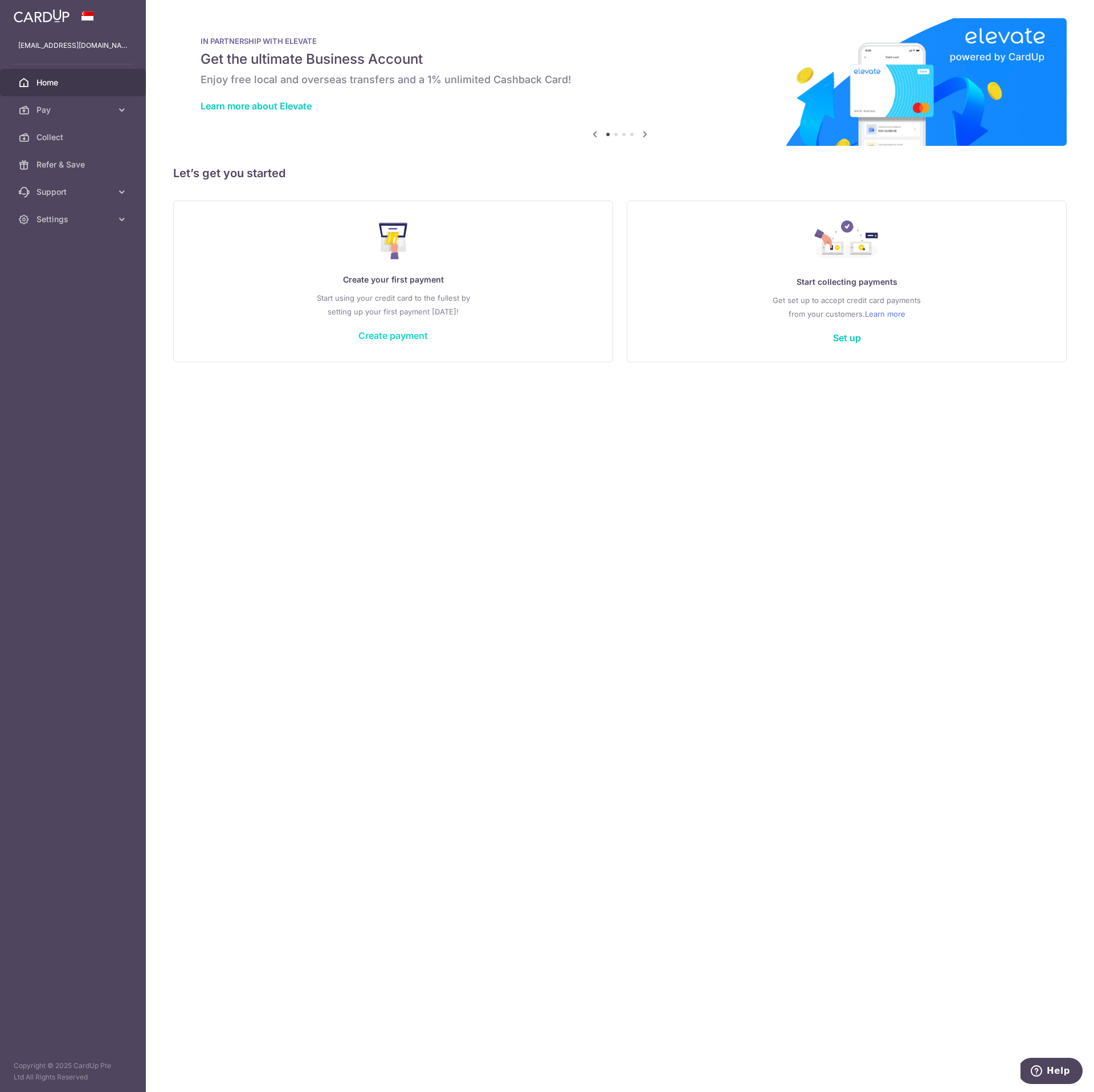
click at [402, 337] on link "Create payment" at bounding box center [393, 336] width 69 height 12
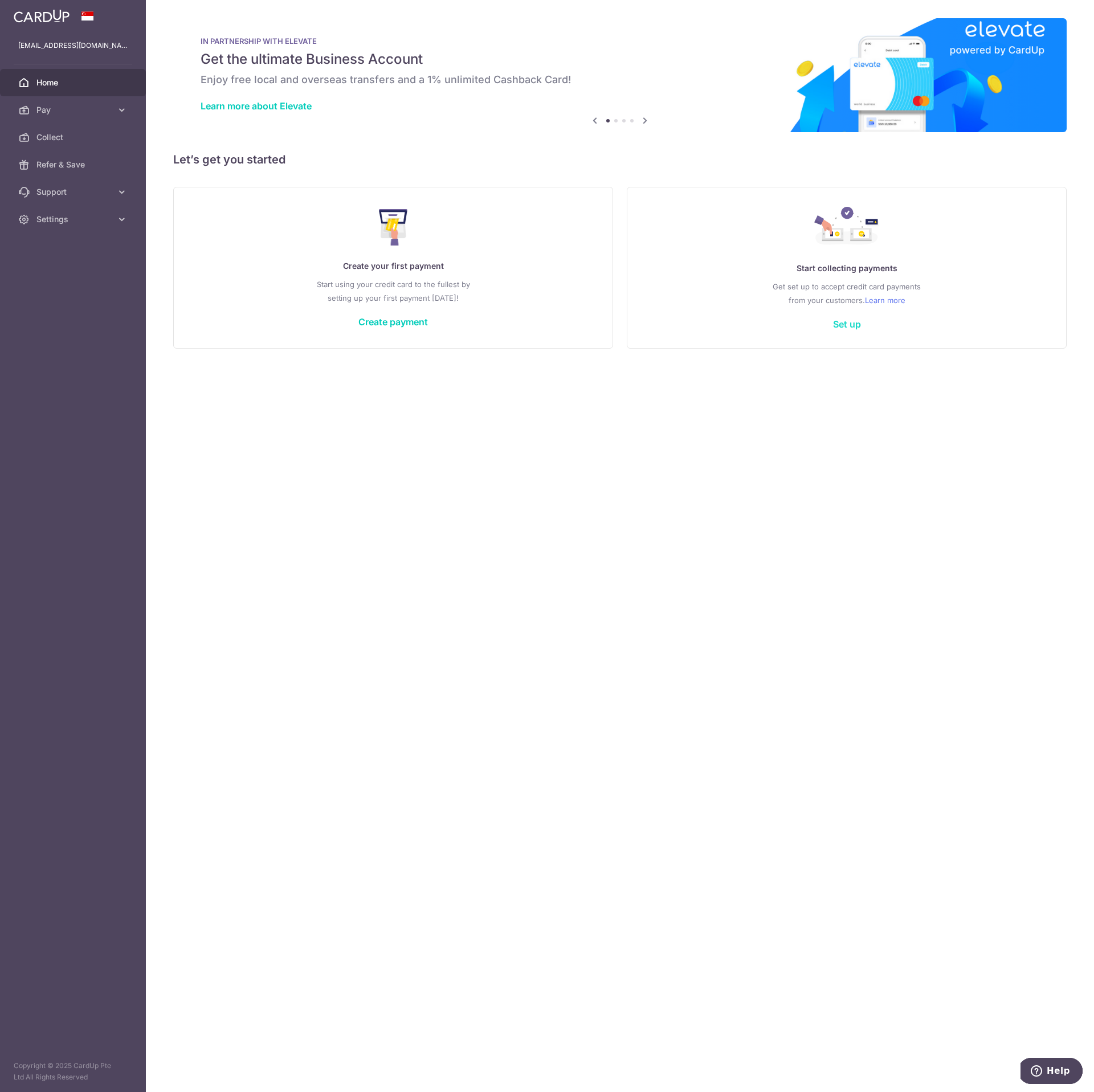
click at [848, 322] on link "Set up" at bounding box center [847, 324] width 28 height 12
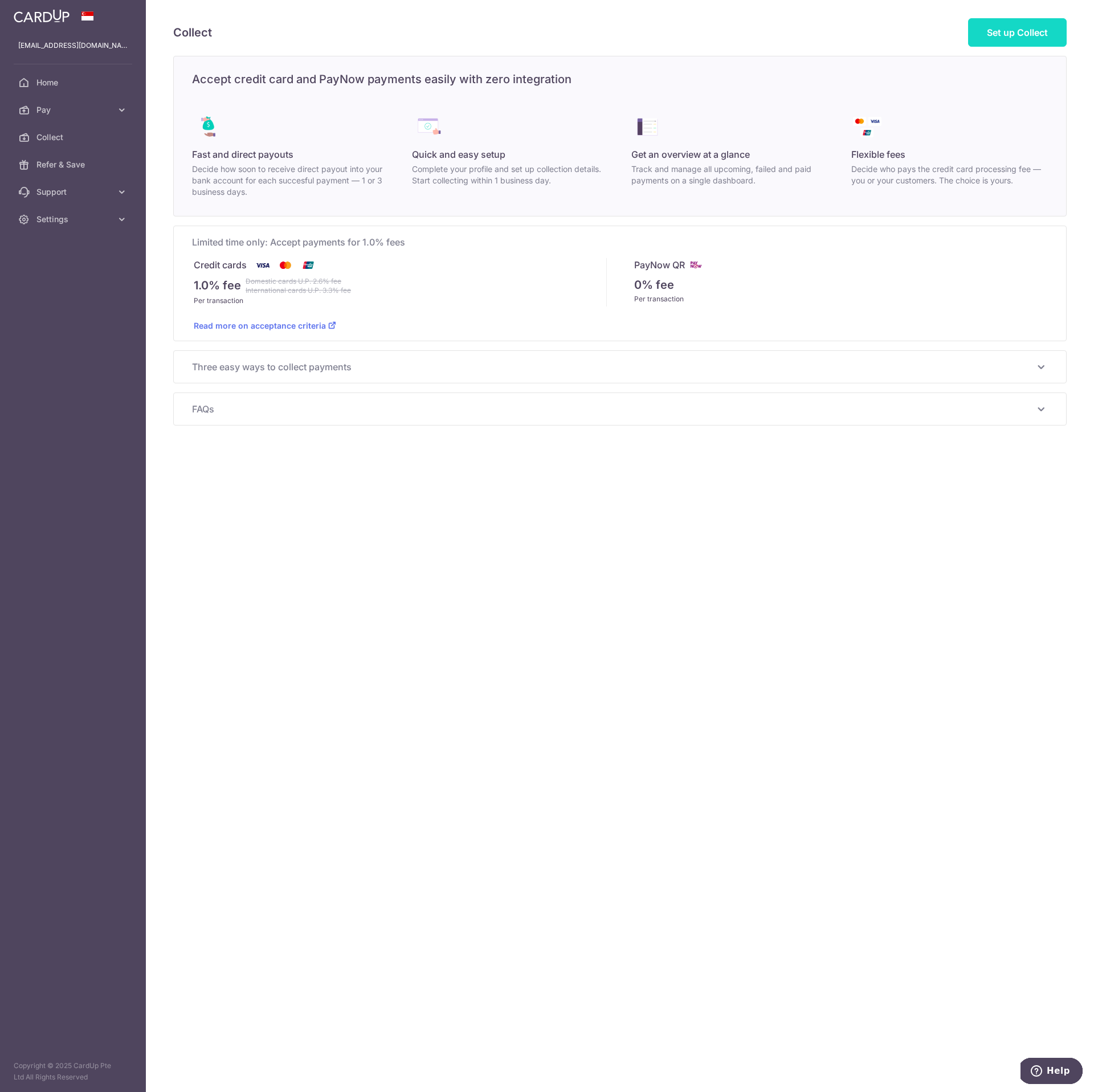
click at [993, 32] on span "Set up Collect" at bounding box center [1017, 33] width 61 height 12
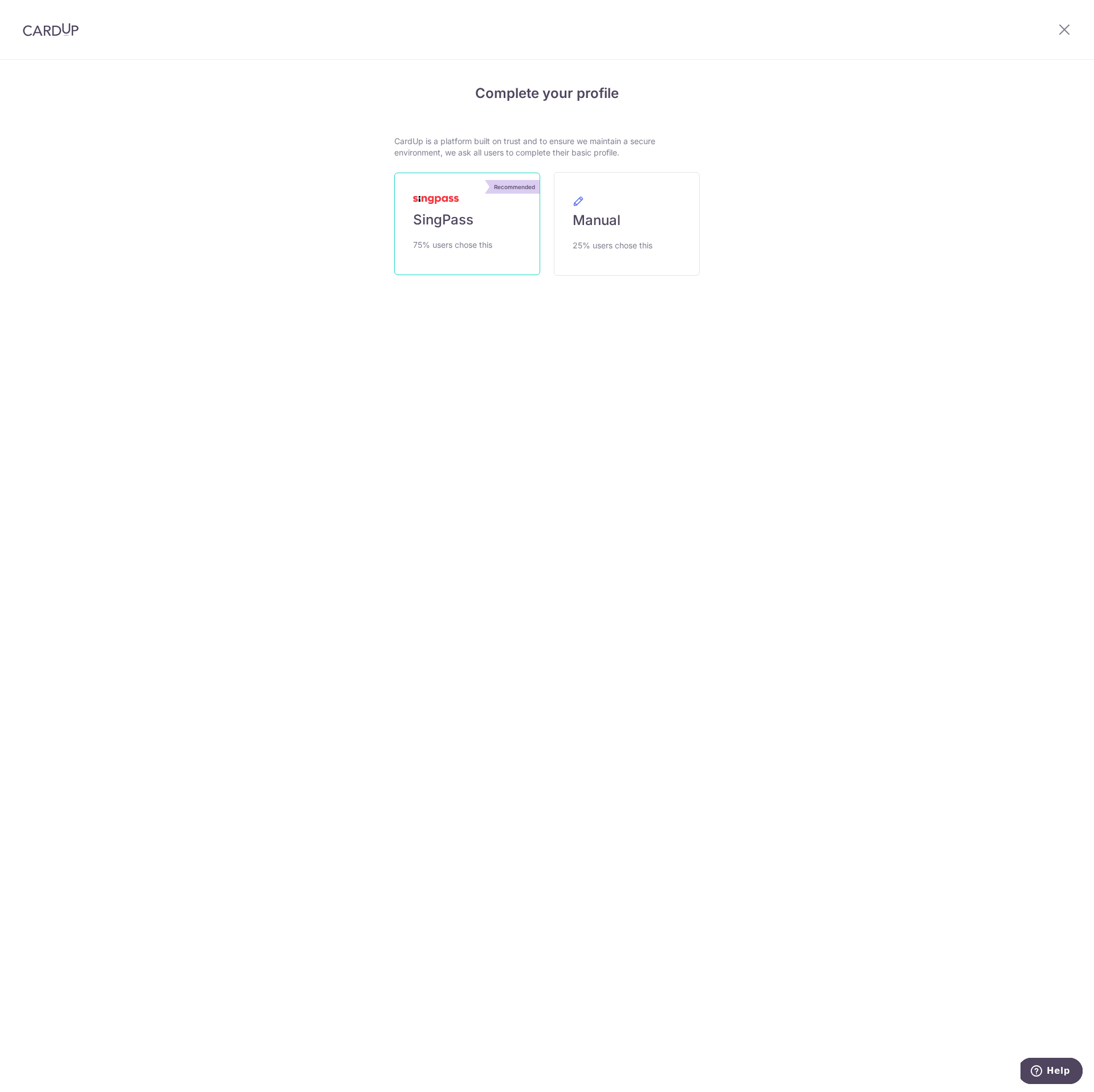
click at [493, 210] on link "Recommended SingPass 75% users chose this" at bounding box center [467, 224] width 146 height 103
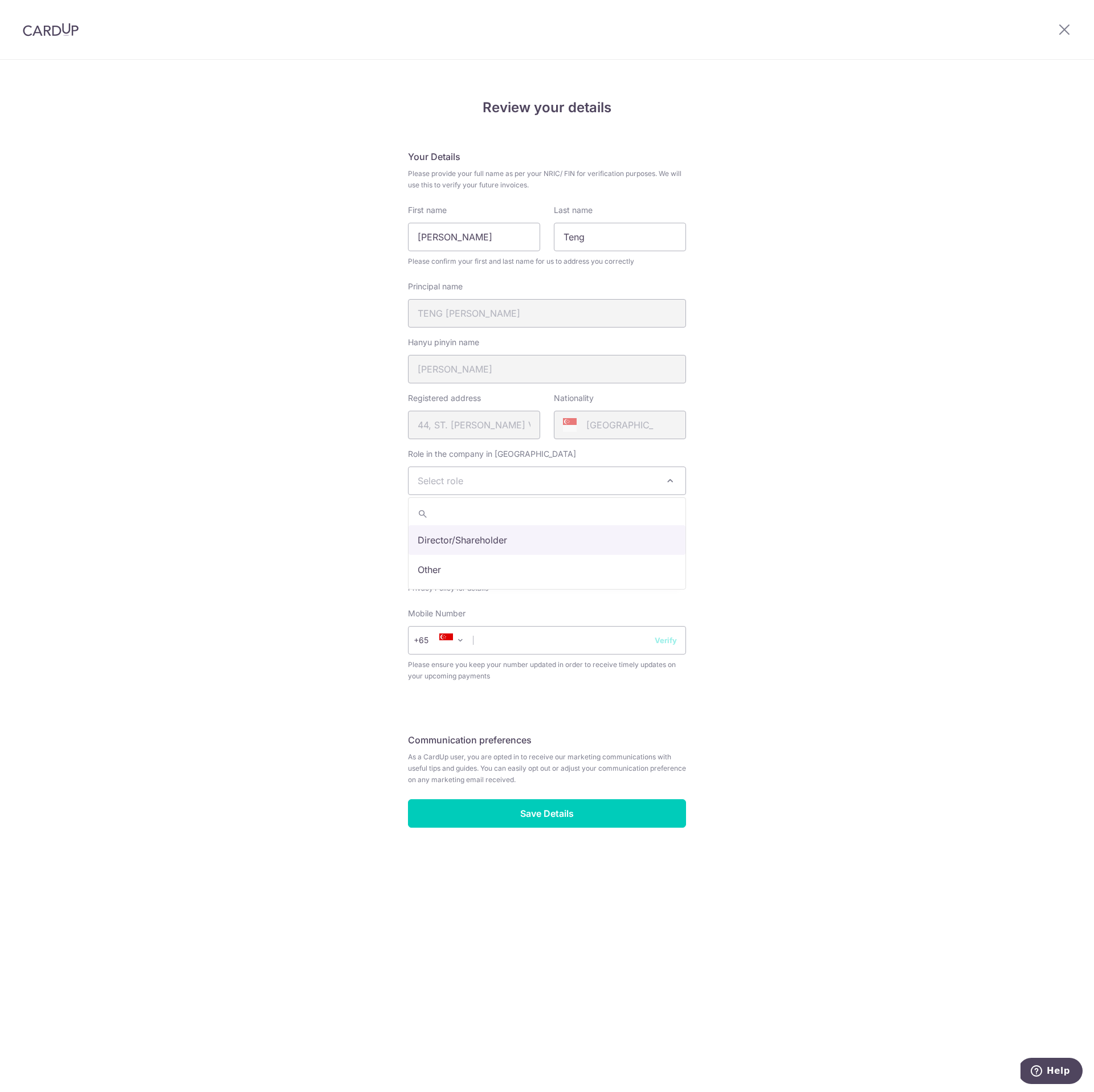
click at [600, 485] on span "Select role" at bounding box center [547, 481] width 277 height 28
select select "director"
type input "97842062"
click at [666, 640] on button "Verify" at bounding box center [666, 640] width 23 height 12
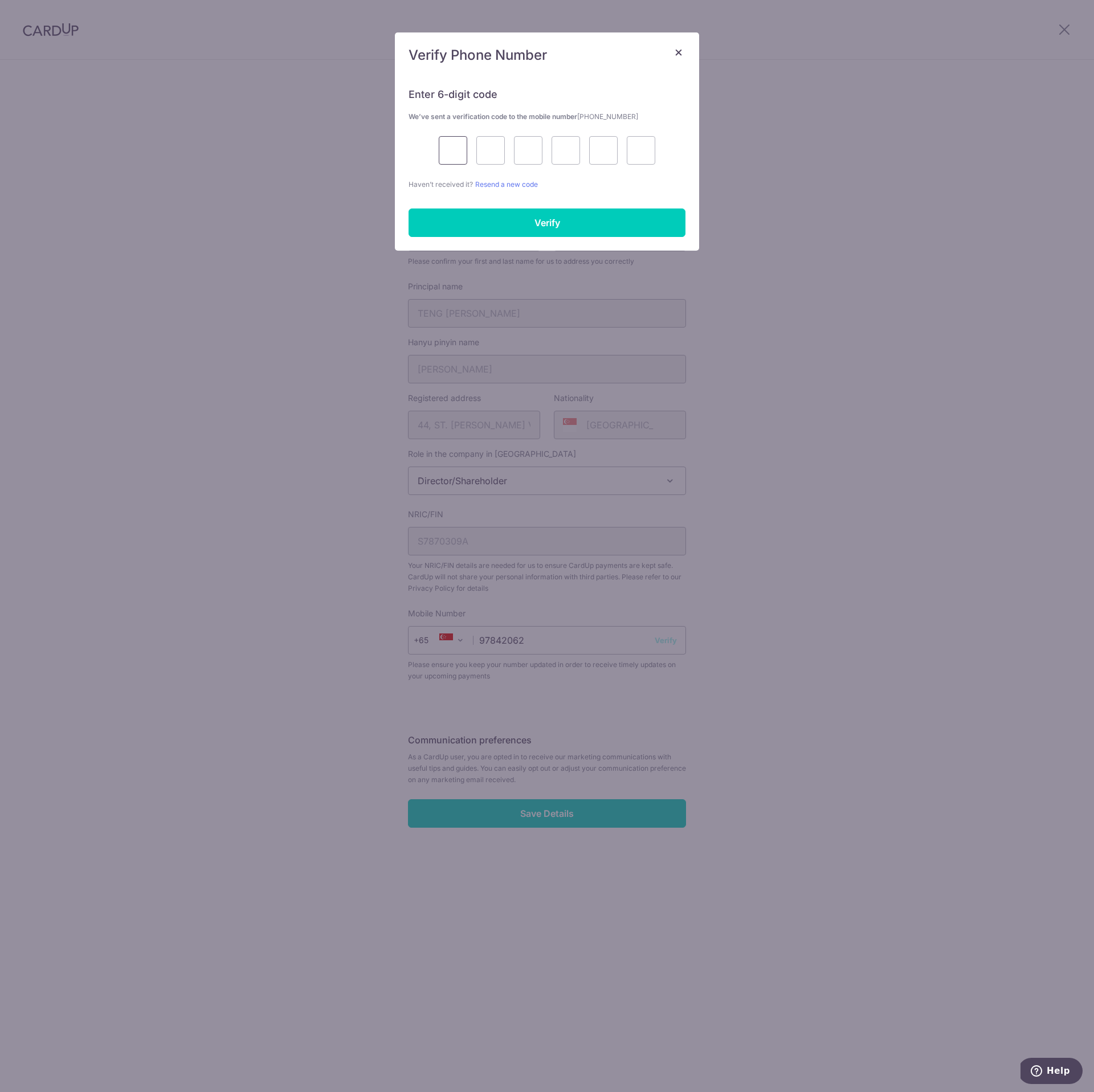
click at [456, 150] on input "text" at bounding box center [453, 150] width 28 height 28
type input "3"
type input "1"
type input "4"
type input "1"
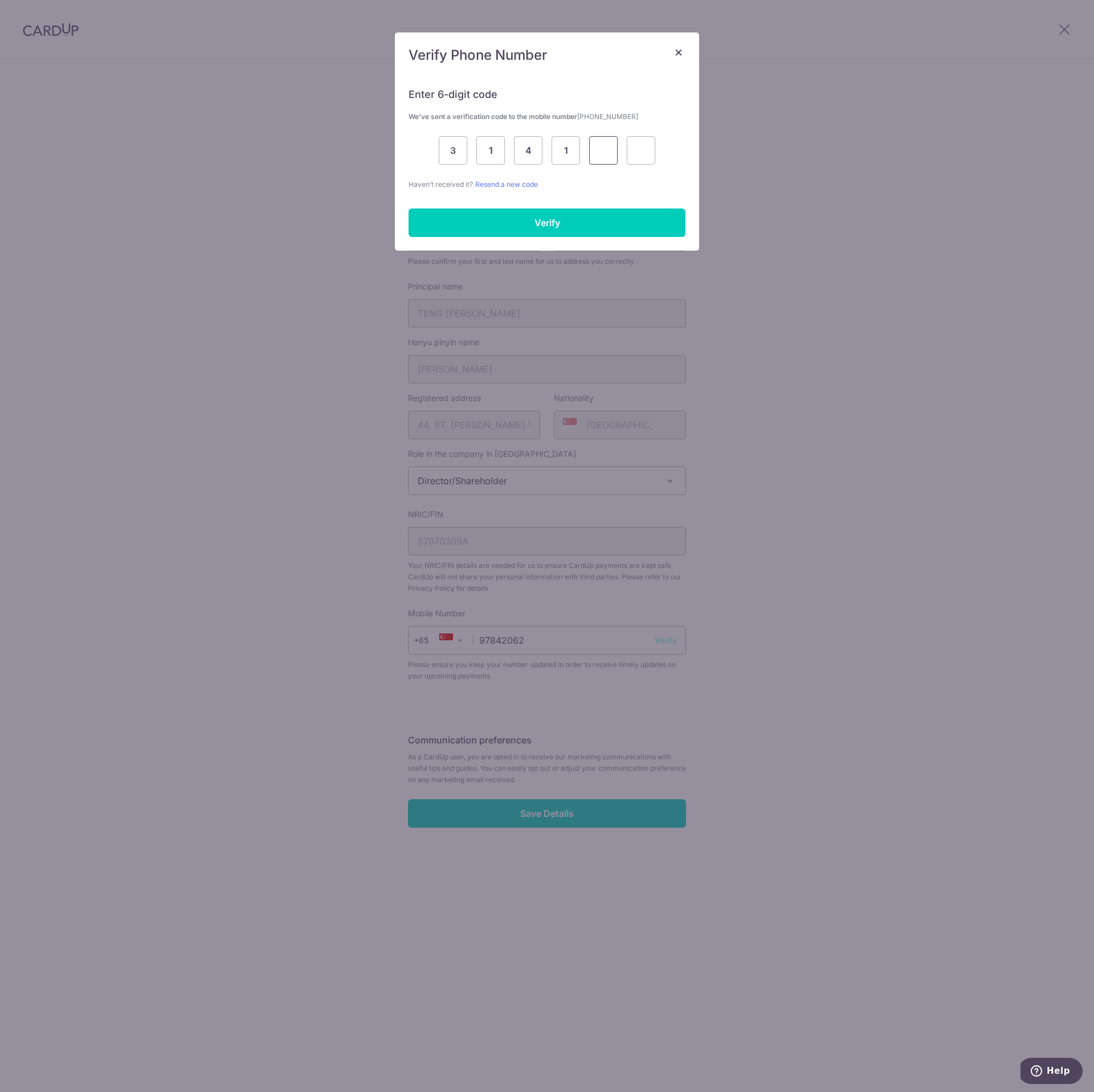
type input "4"
type input "5"
click at [550, 216] on input "Verify" at bounding box center [547, 223] width 277 height 28
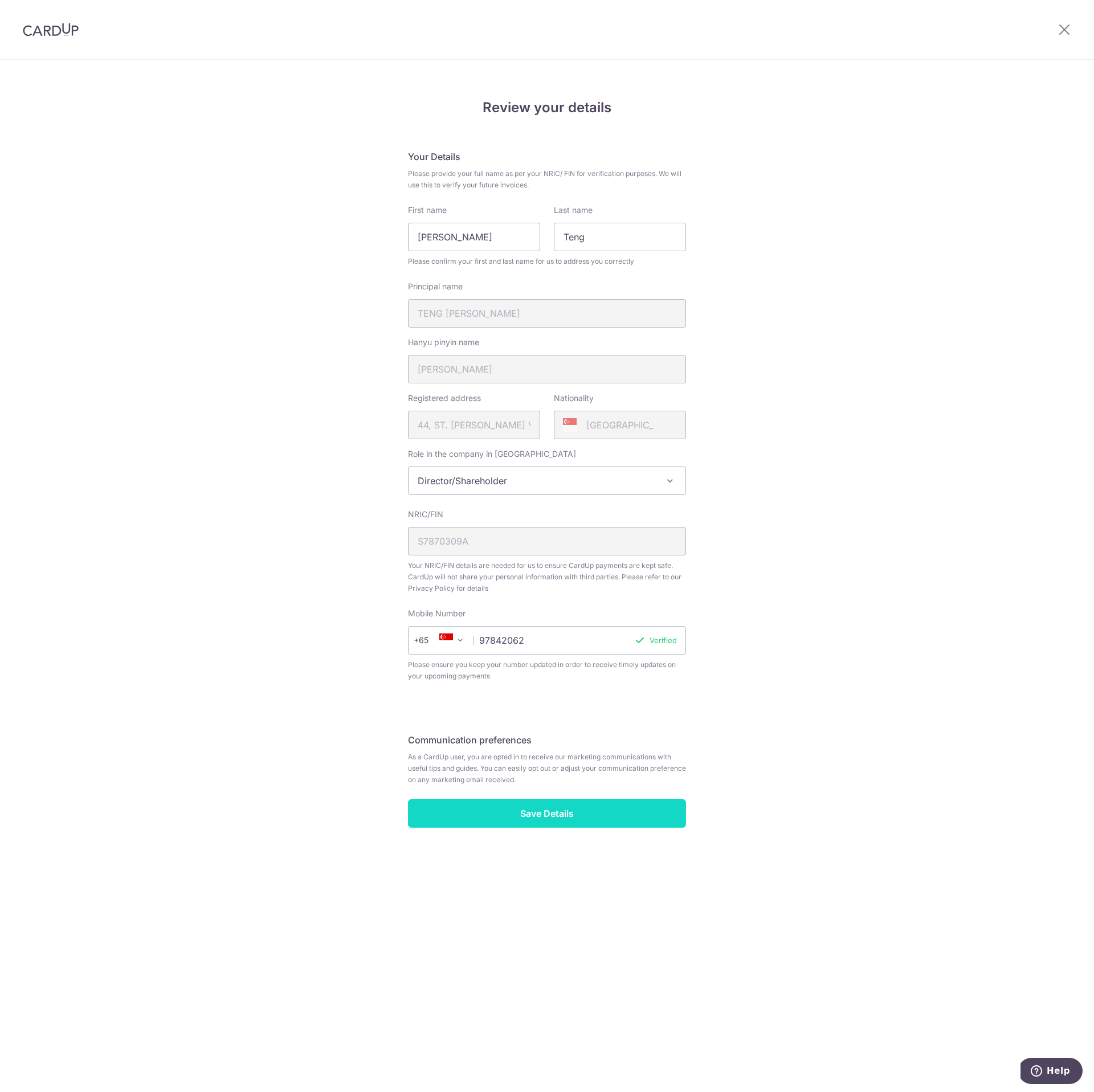
click at [580, 822] on input "Save Details" at bounding box center [547, 813] width 278 height 28
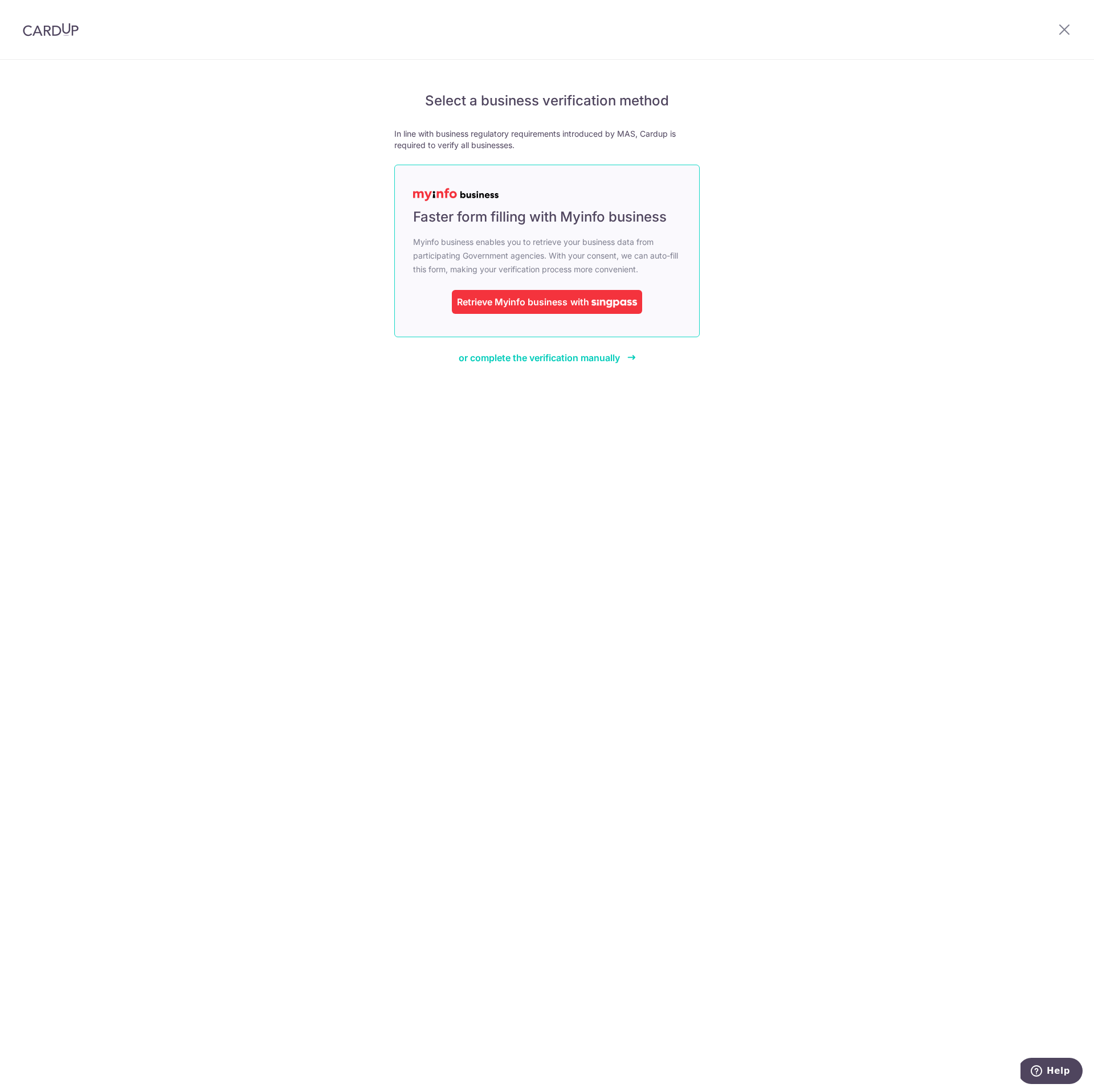
click at [596, 304] on img at bounding box center [614, 304] width 46 height 8
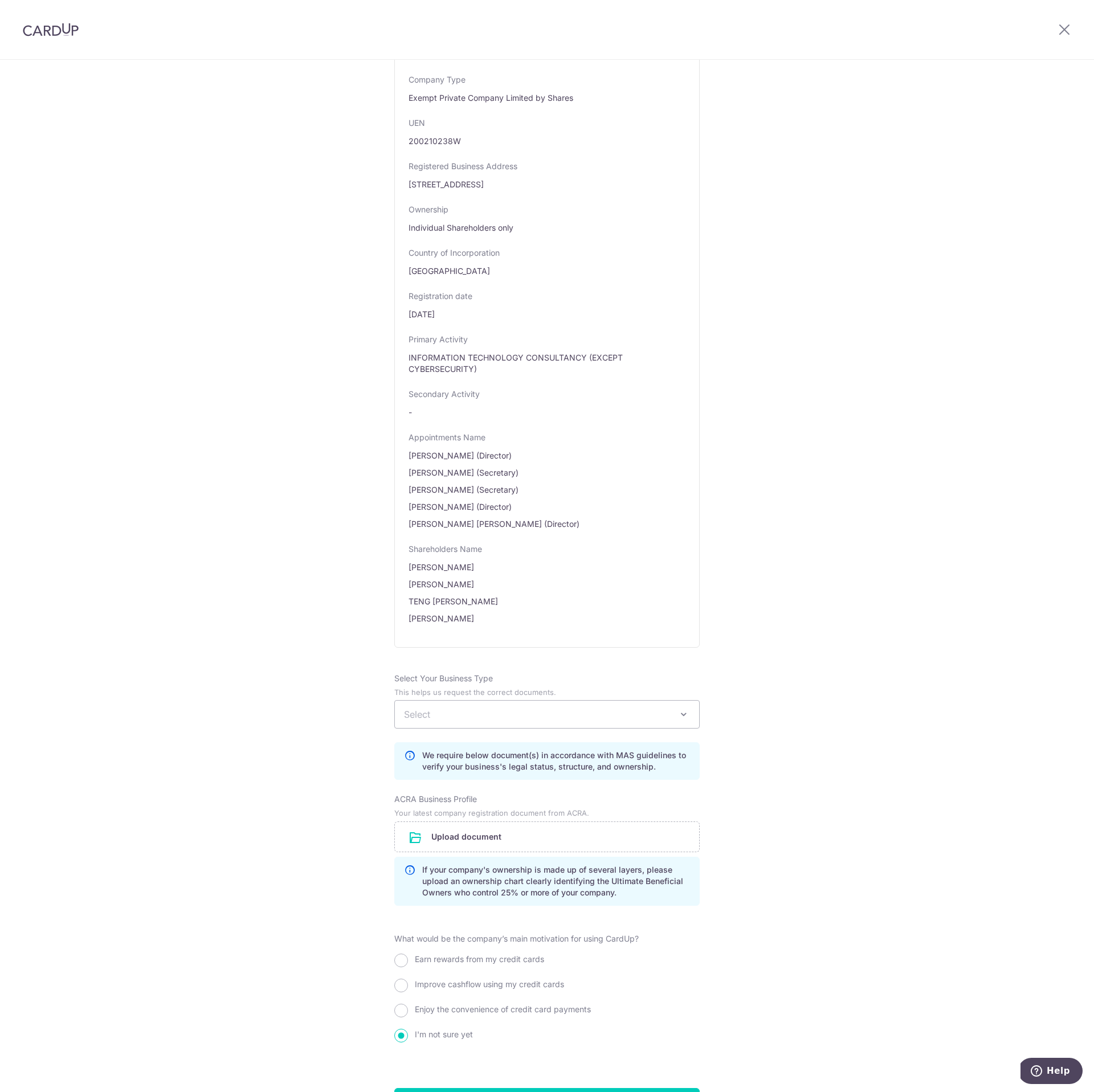
scroll to position [349, 0]
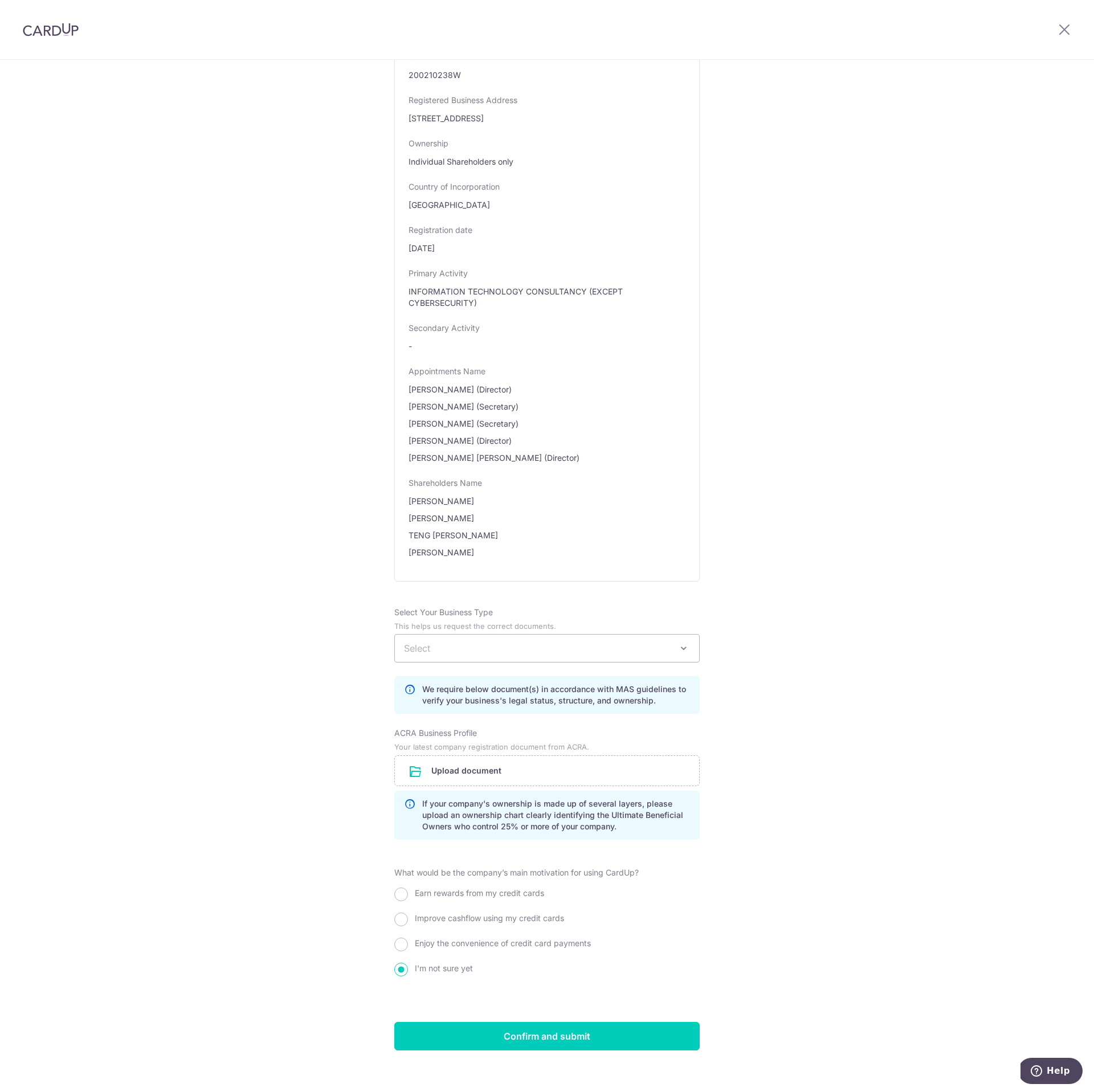
click at [539, 634] on span "Select" at bounding box center [547, 648] width 304 height 28
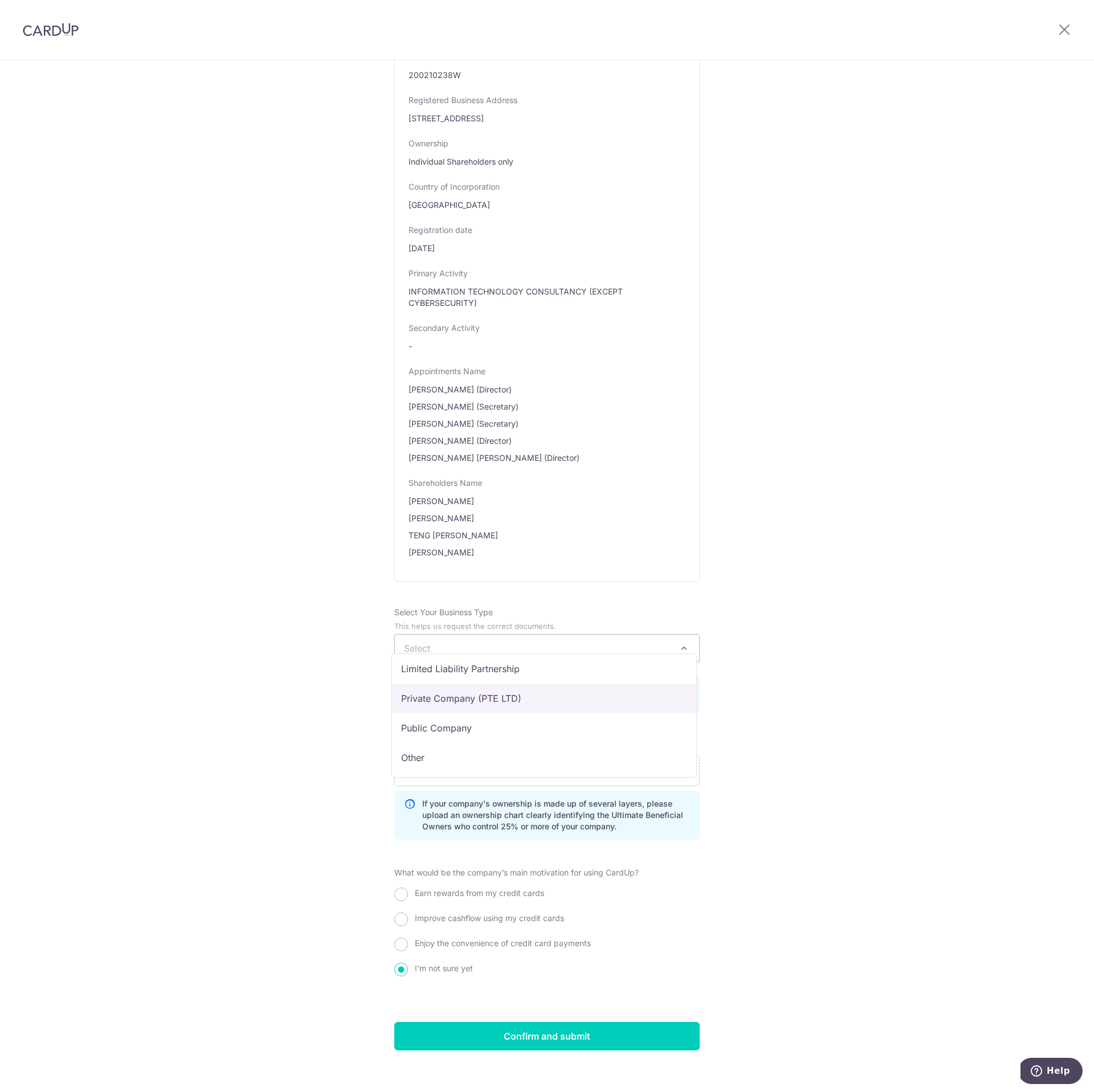
select select "Private Company (PTE LTD)"
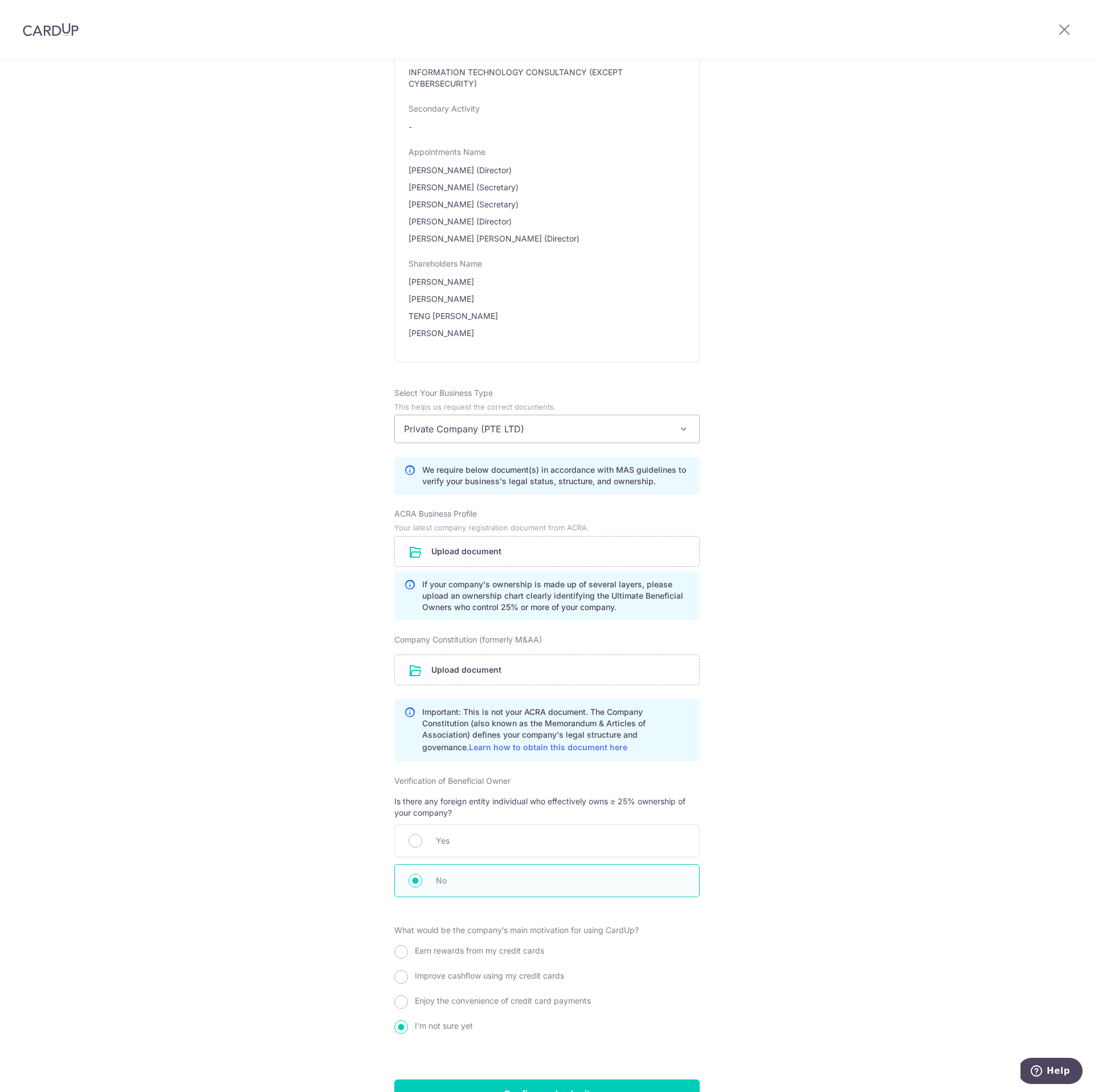
scroll to position [625, 0]
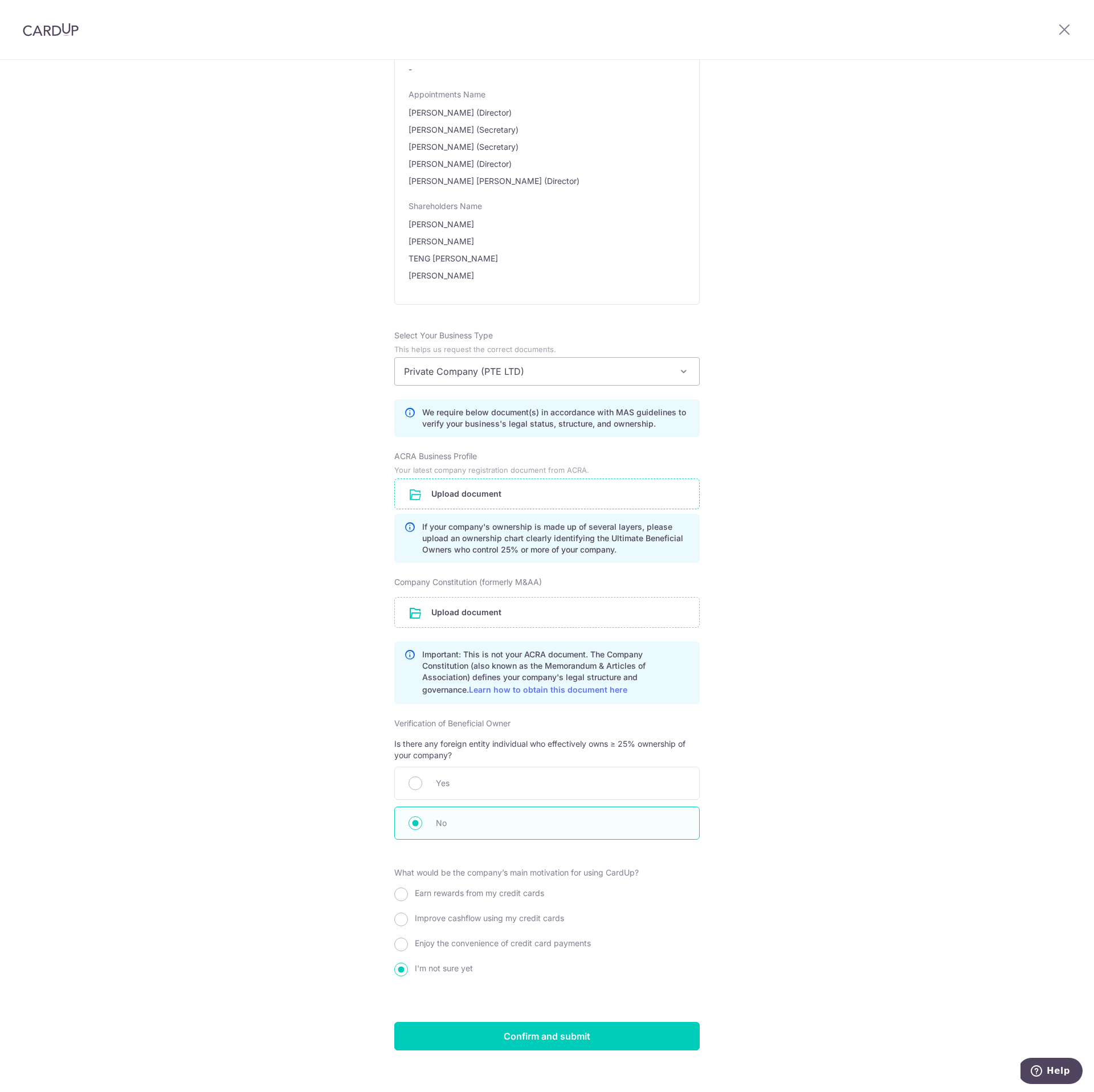
click at [414, 486] on input "file" at bounding box center [547, 493] width 304 height 29
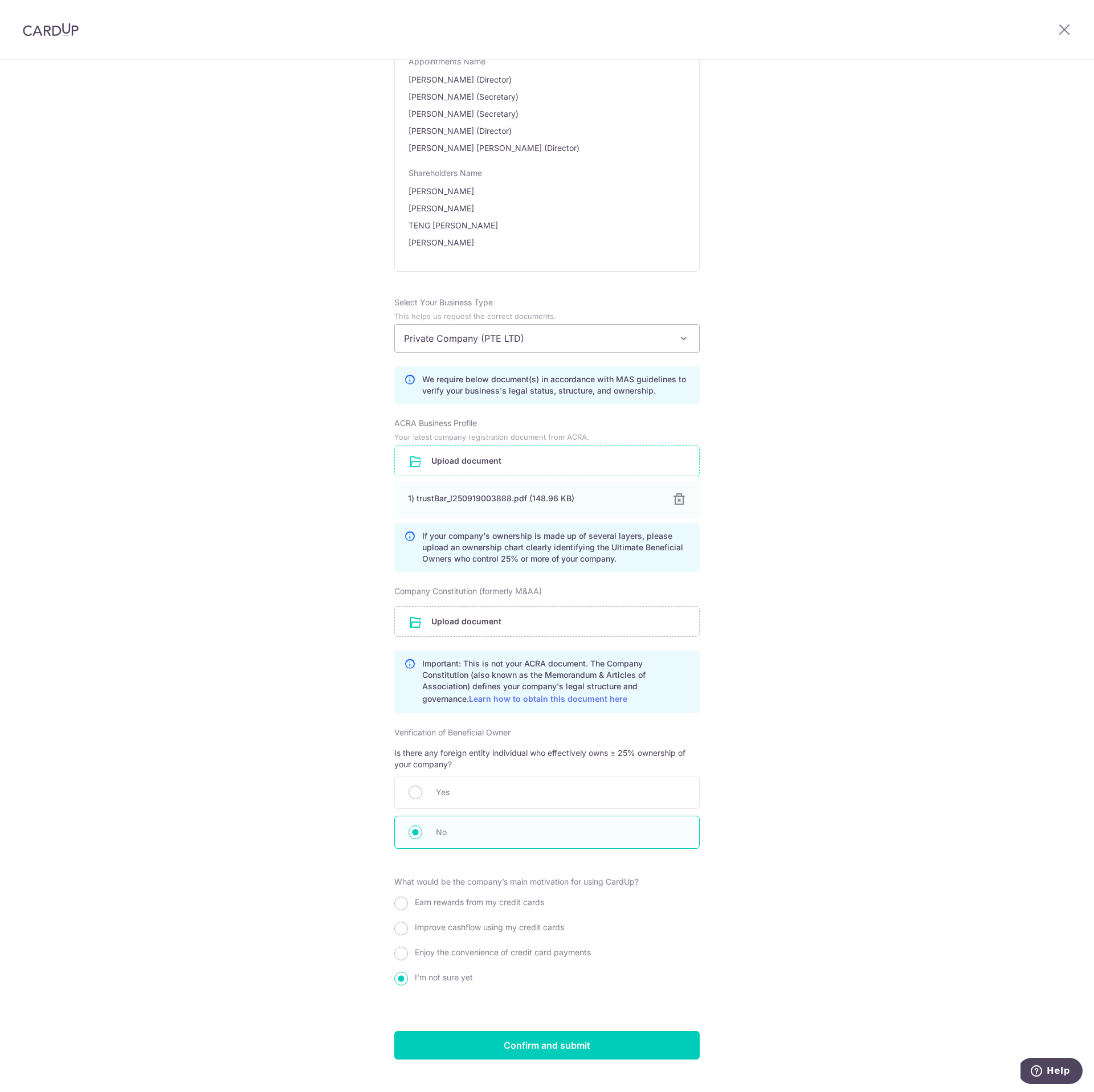
scroll to position [668, 0]
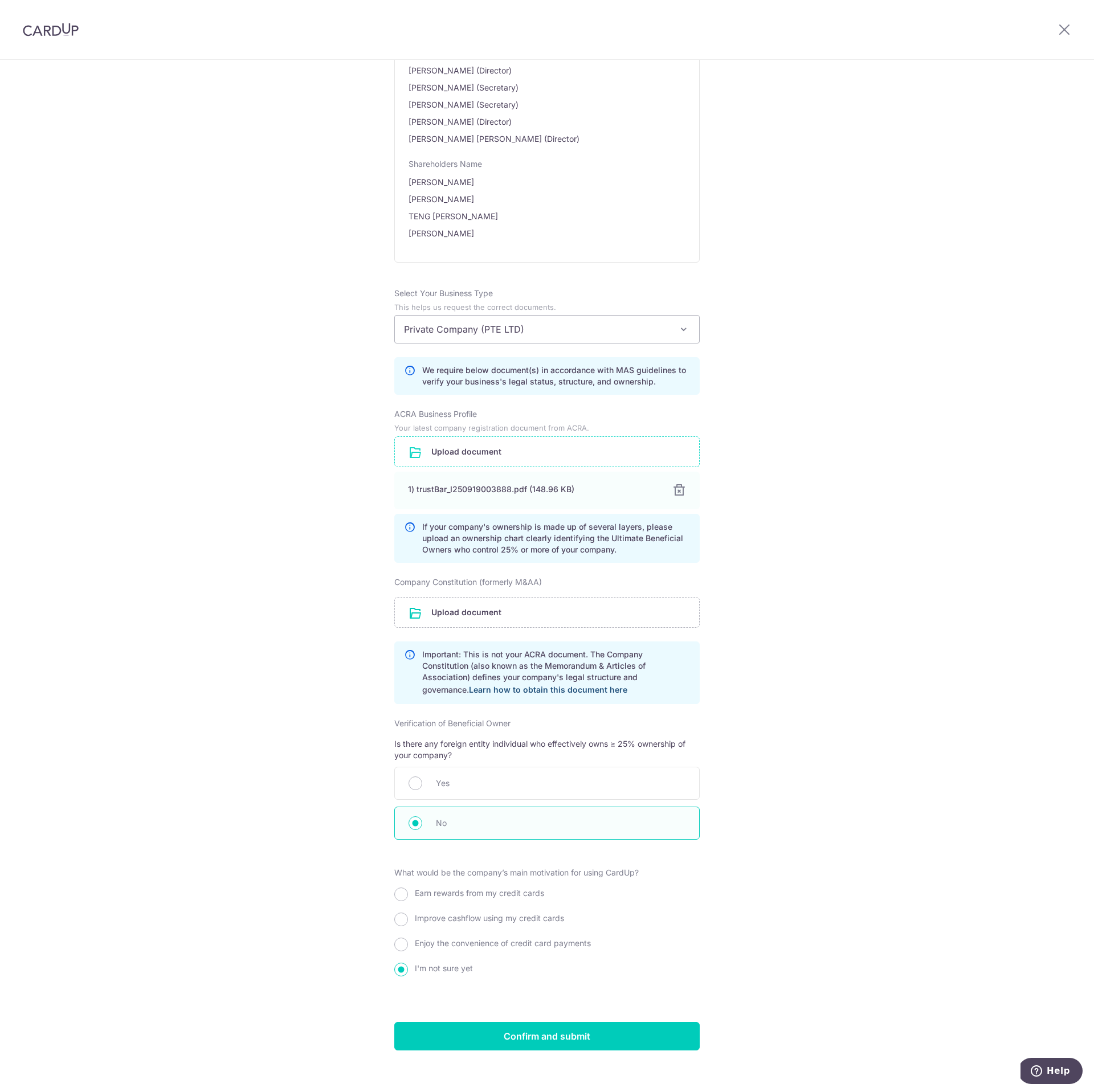
click at [546, 685] on link "Learn how to obtain this document here" at bounding box center [549, 690] width 159 height 10
click at [600, 1030] on input "Confirm and submit" at bounding box center [547, 1036] width 306 height 28
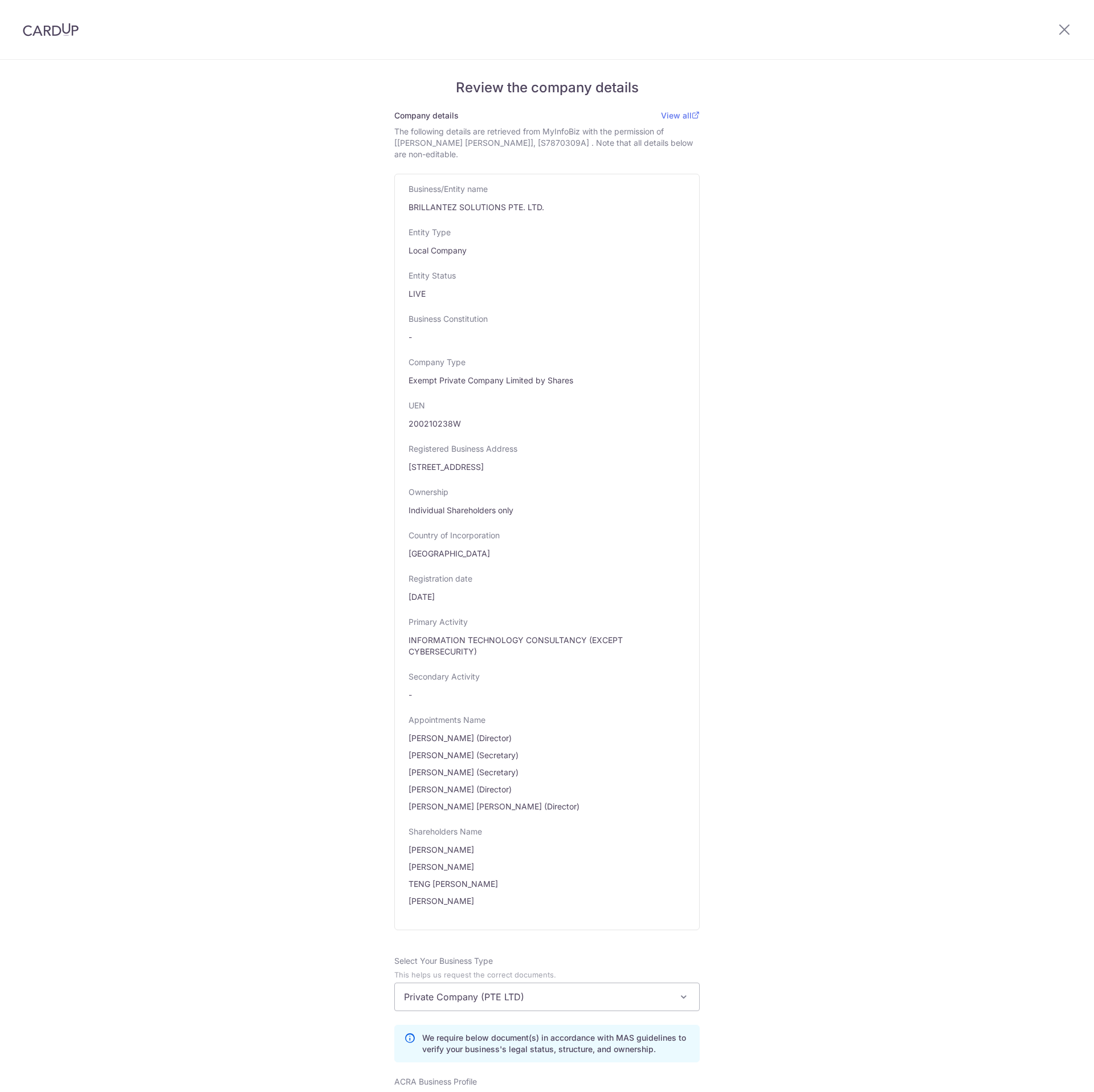
scroll to position [641, 0]
